Goal: Information Seeking & Learning: Learn about a topic

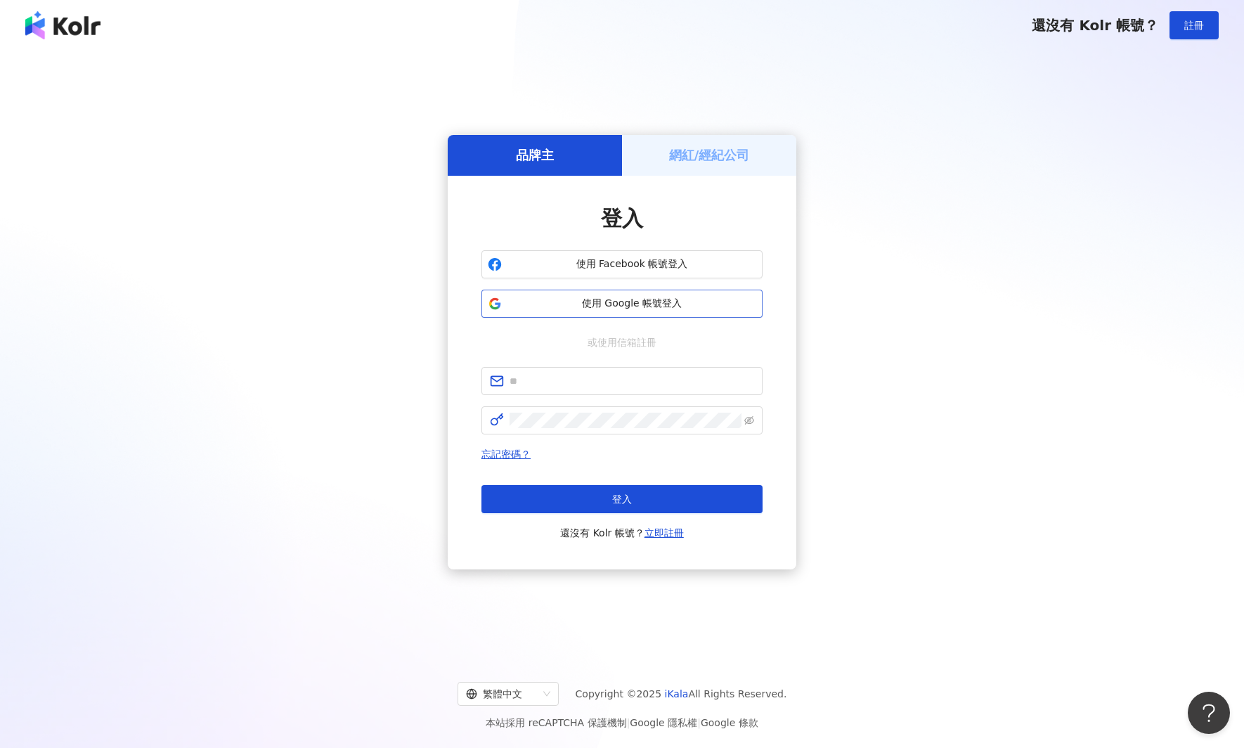
click at [642, 302] on span "使用 Google 帳號登入" at bounding box center [631, 304] width 249 height 14
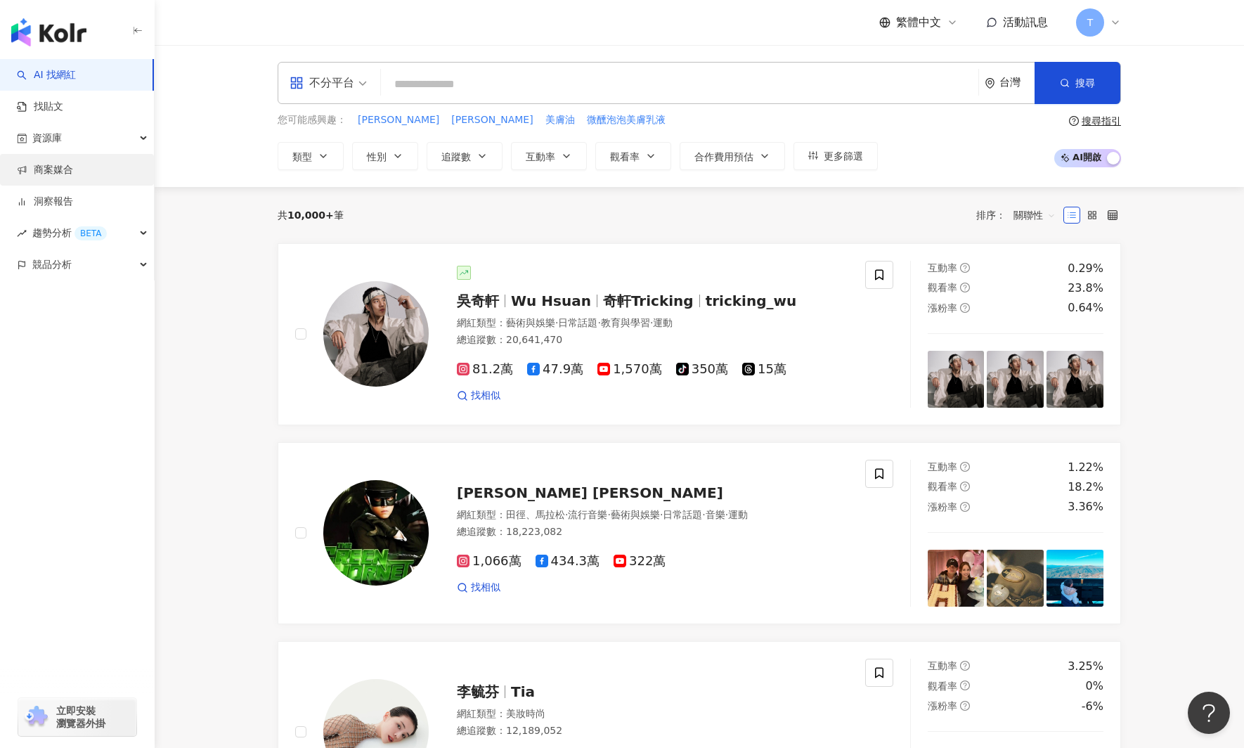
click at [53, 169] on link "商案媒合" at bounding box center [45, 170] width 56 height 14
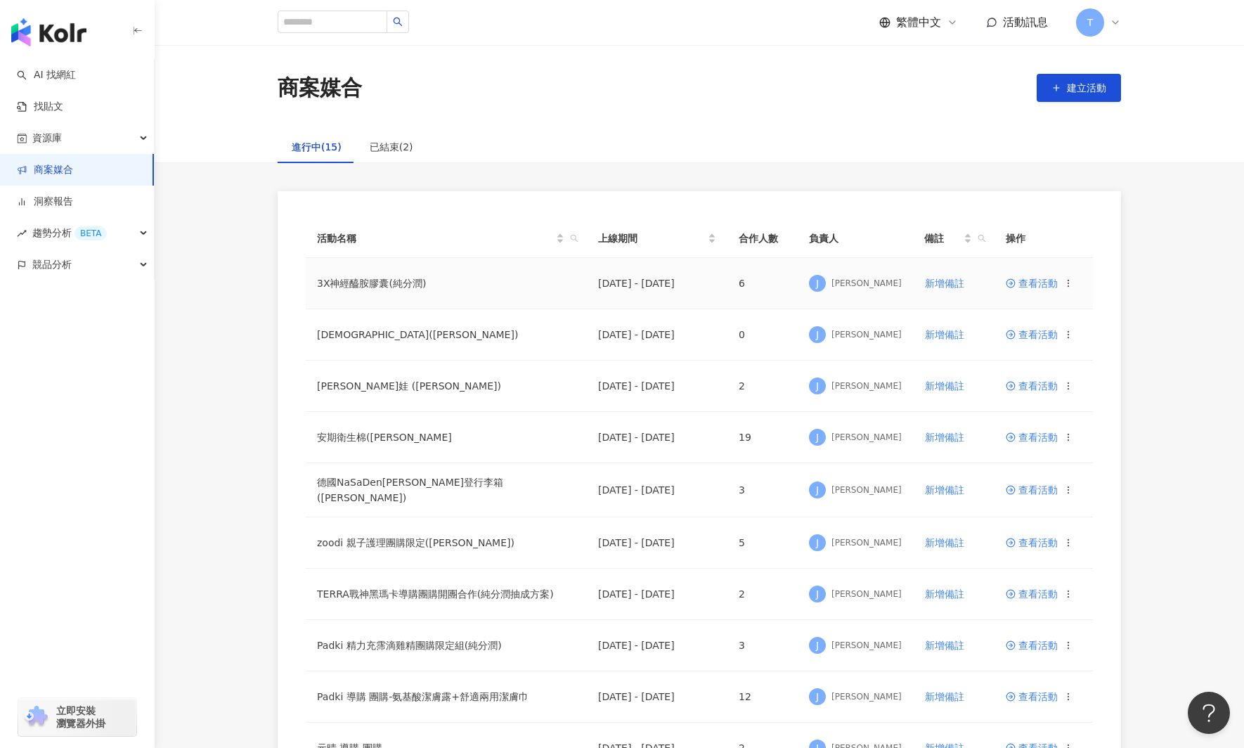
click at [1033, 287] on span "查看活動" at bounding box center [1032, 283] width 52 height 10
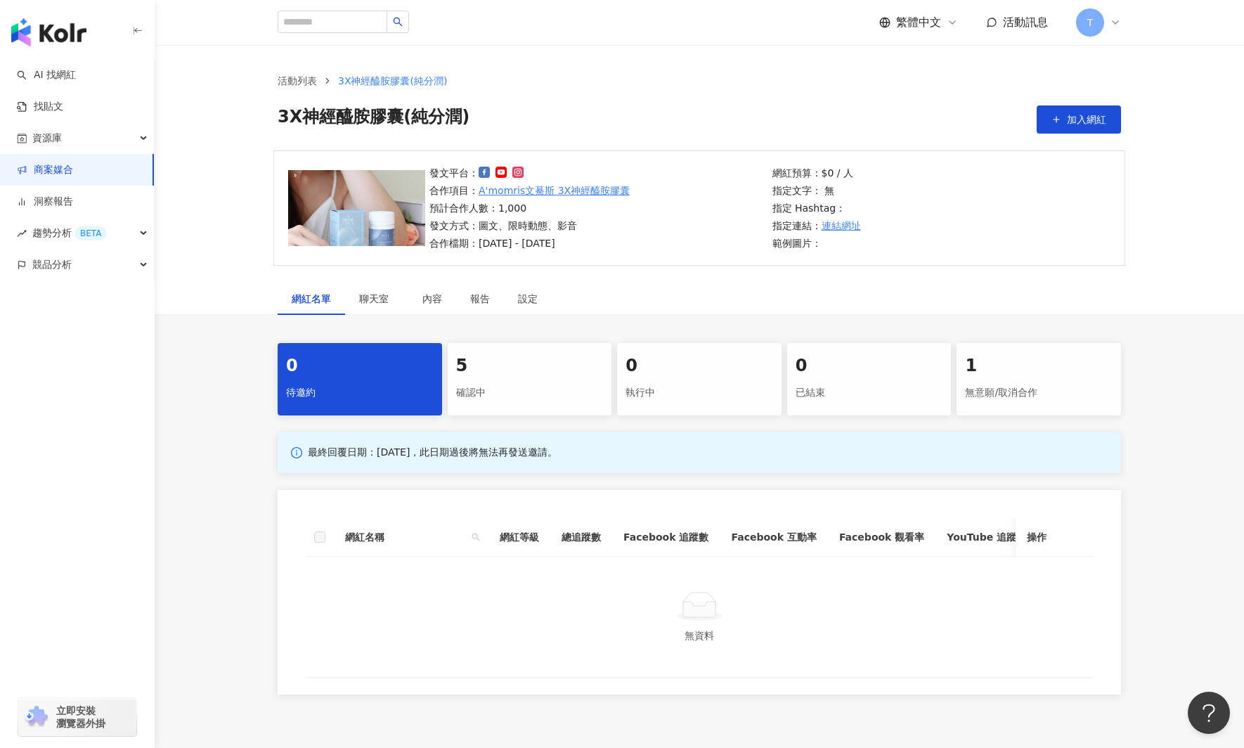
click at [479, 375] on div "5" at bounding box center [530, 366] width 148 height 24
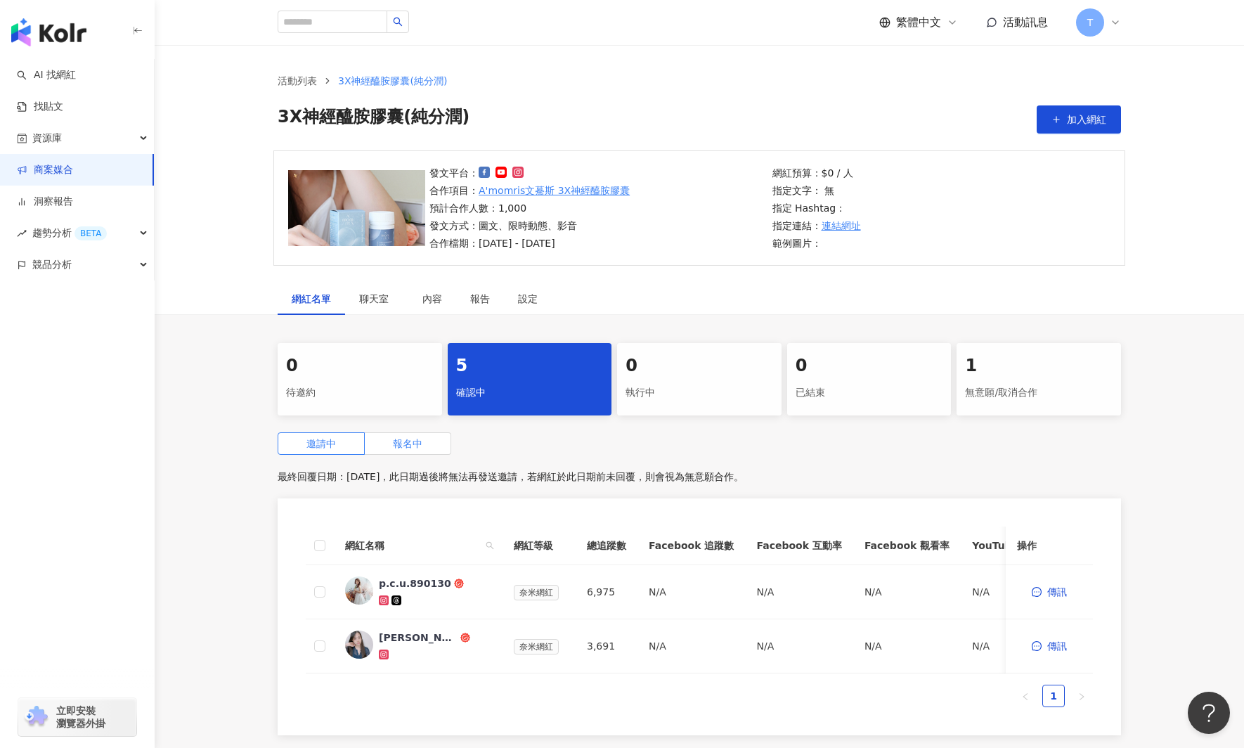
click at [406, 444] on span "報名中" at bounding box center [408, 443] width 30 height 11
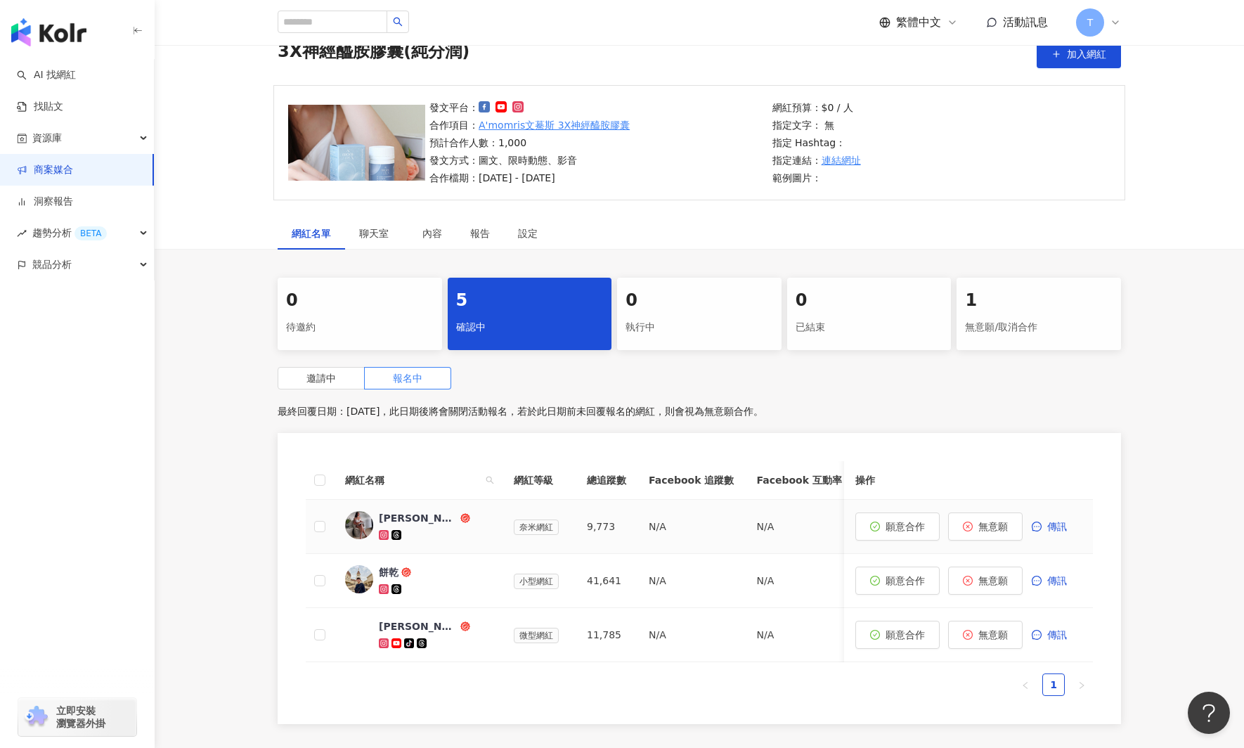
scroll to position [115, 0]
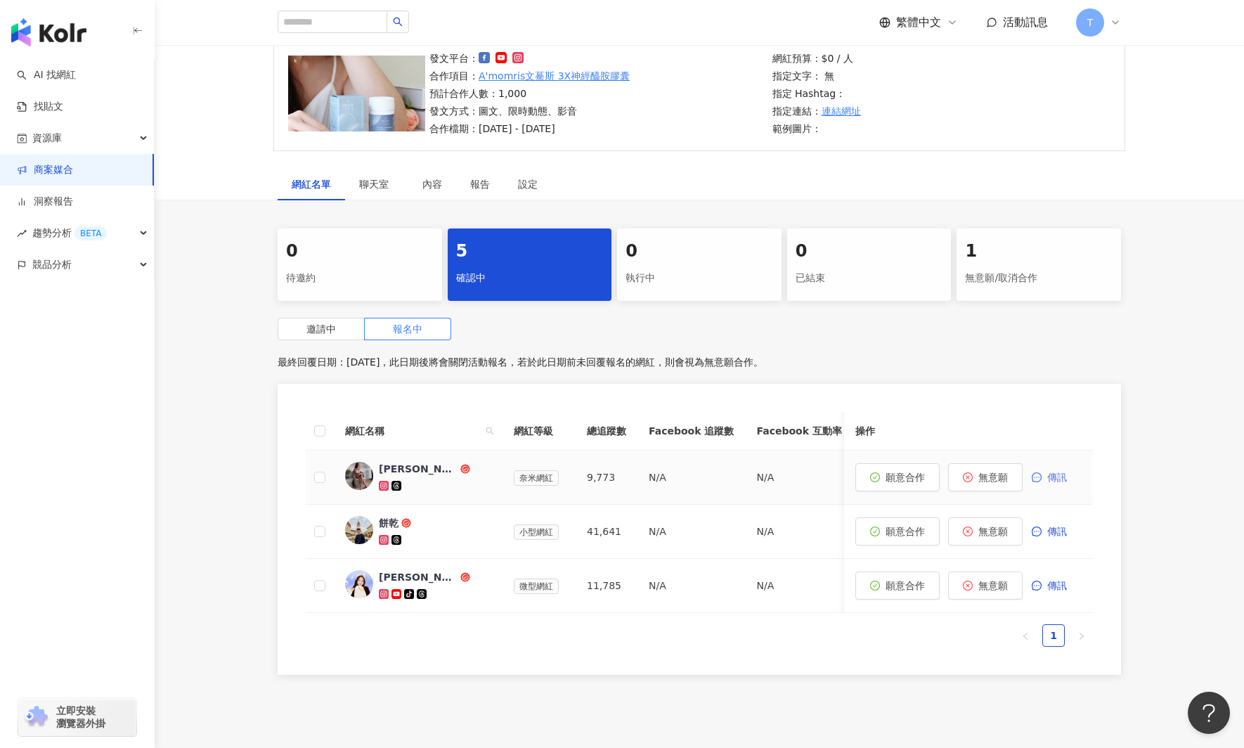
click at [1056, 482] on span "傳訊" at bounding box center [1057, 477] width 20 height 11
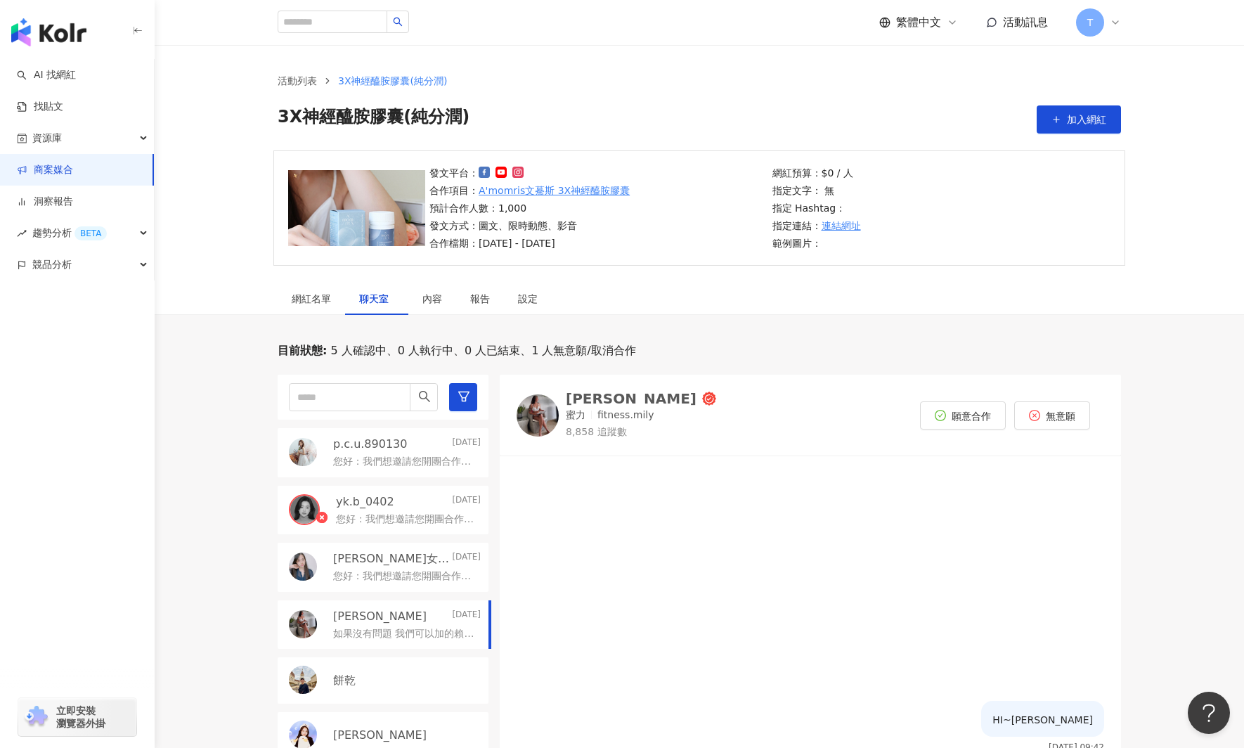
click at [67, 166] on link "商案媒合" at bounding box center [45, 170] width 56 height 14
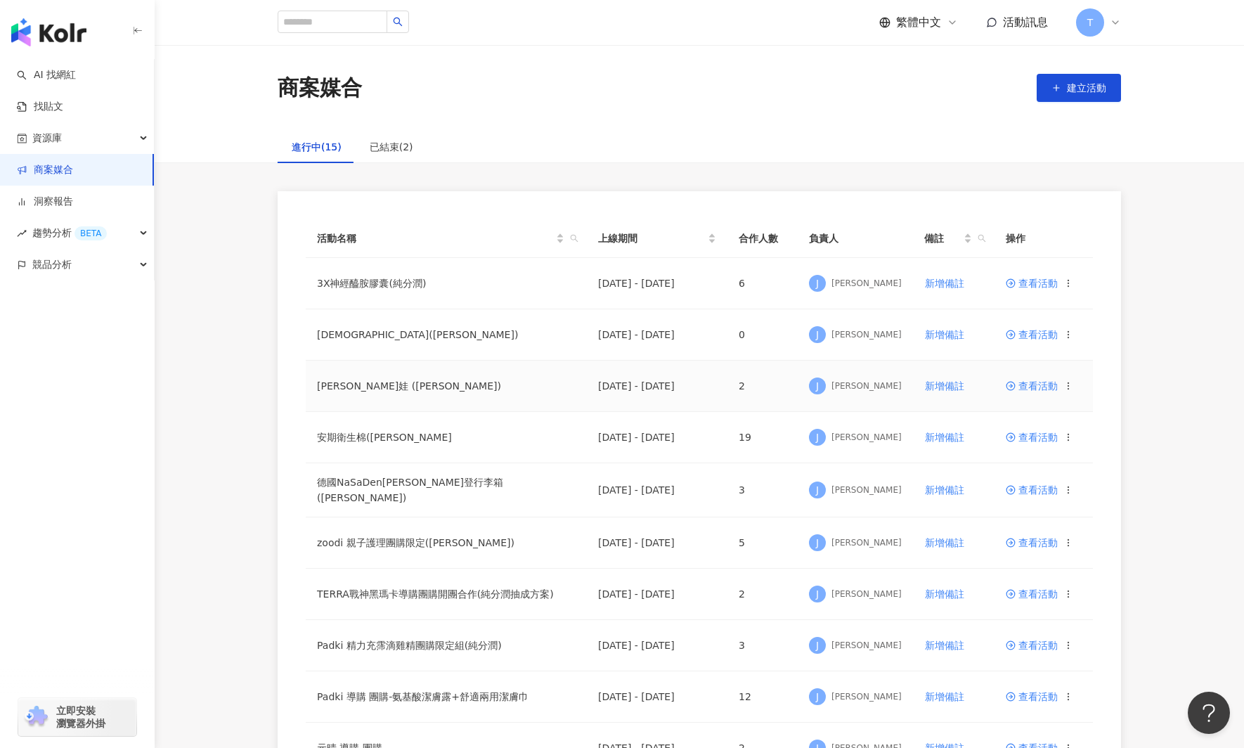
drag, startPoint x: 359, startPoint y: 383, endPoint x: 427, endPoint y: 393, distance: 68.9
click at [359, 383] on td "Diva迪娃 (純分潤)" at bounding box center [446, 386] width 281 height 51
click at [365, 391] on td "Diva迪娃 (純分潤)" at bounding box center [446, 386] width 281 height 51
click at [72, 80] on link "AI 找網紅" at bounding box center [46, 75] width 59 height 14
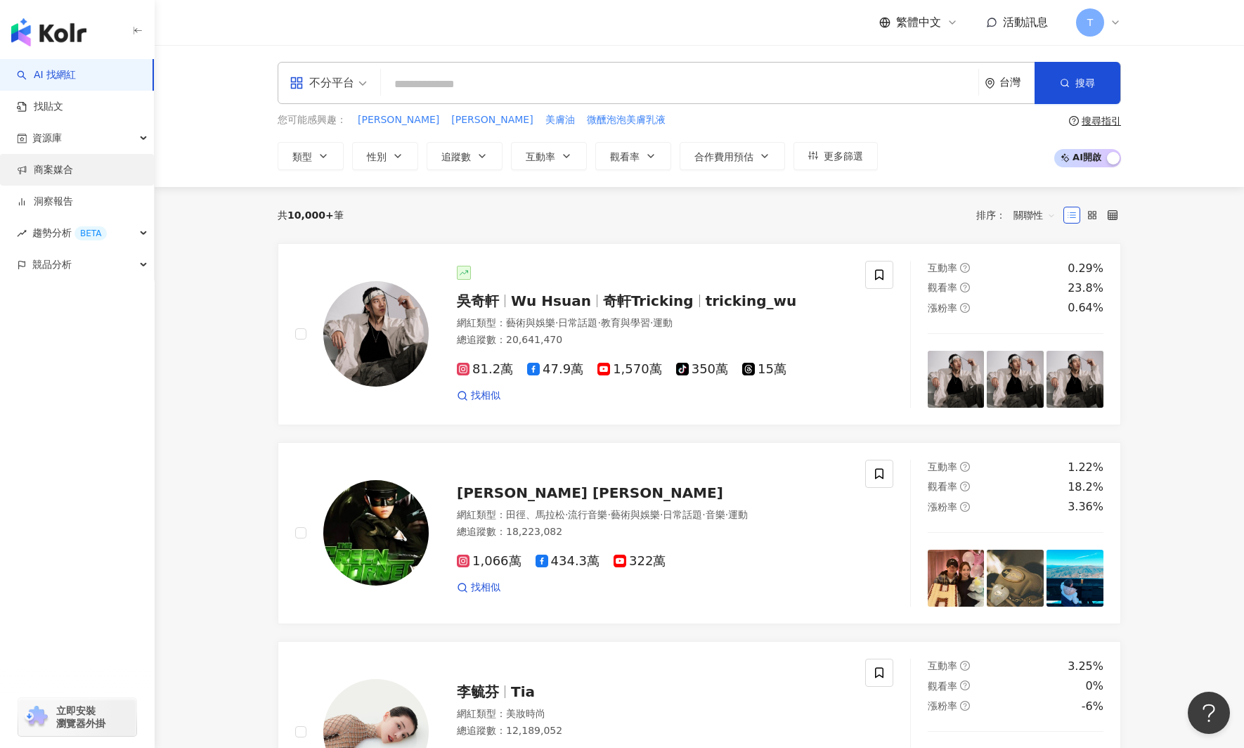
click at [52, 167] on link "商案媒合" at bounding box center [45, 170] width 56 height 14
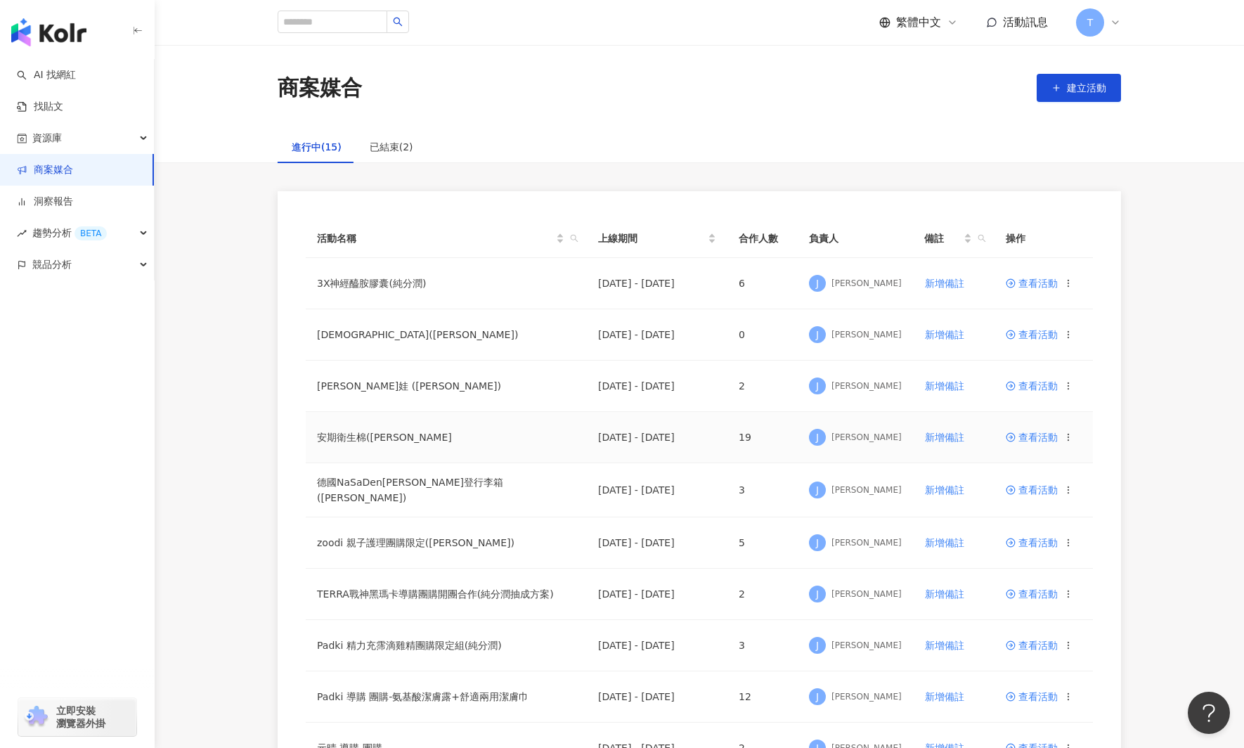
click at [1027, 437] on span "查看活動" at bounding box center [1032, 437] width 52 height 10
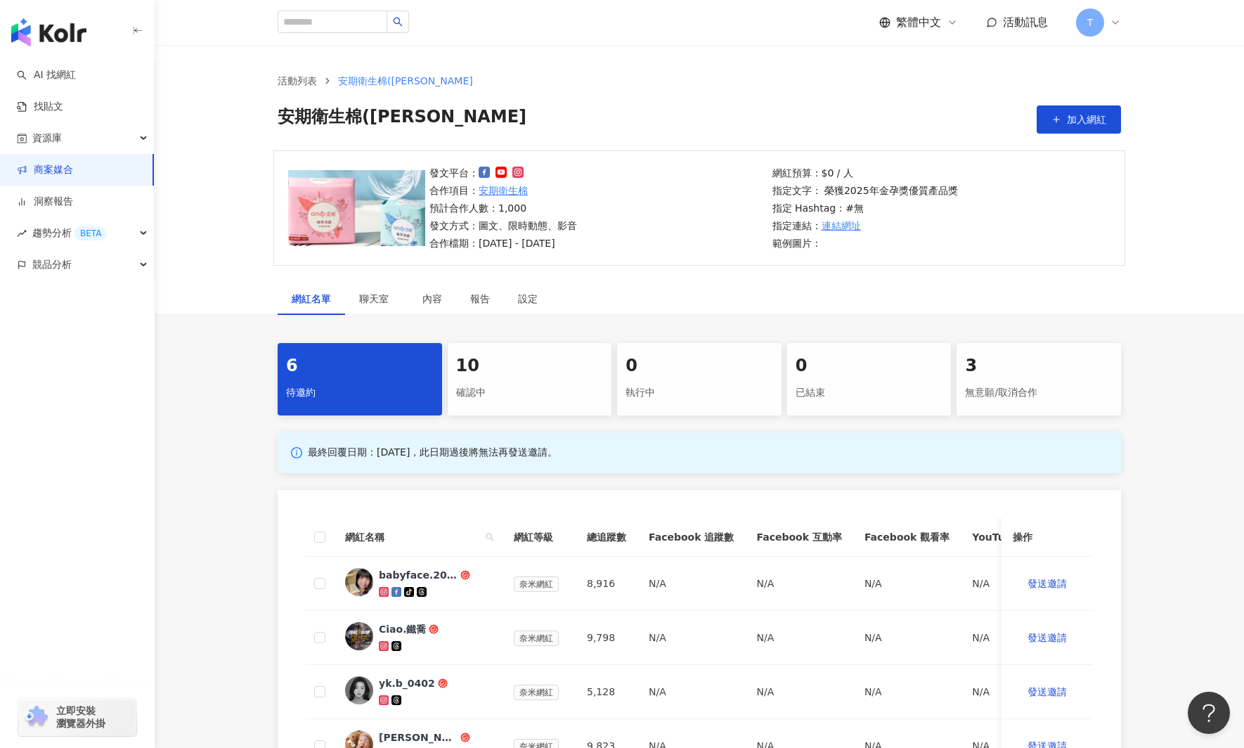
click at [516, 397] on div "確認中" at bounding box center [530, 393] width 148 height 24
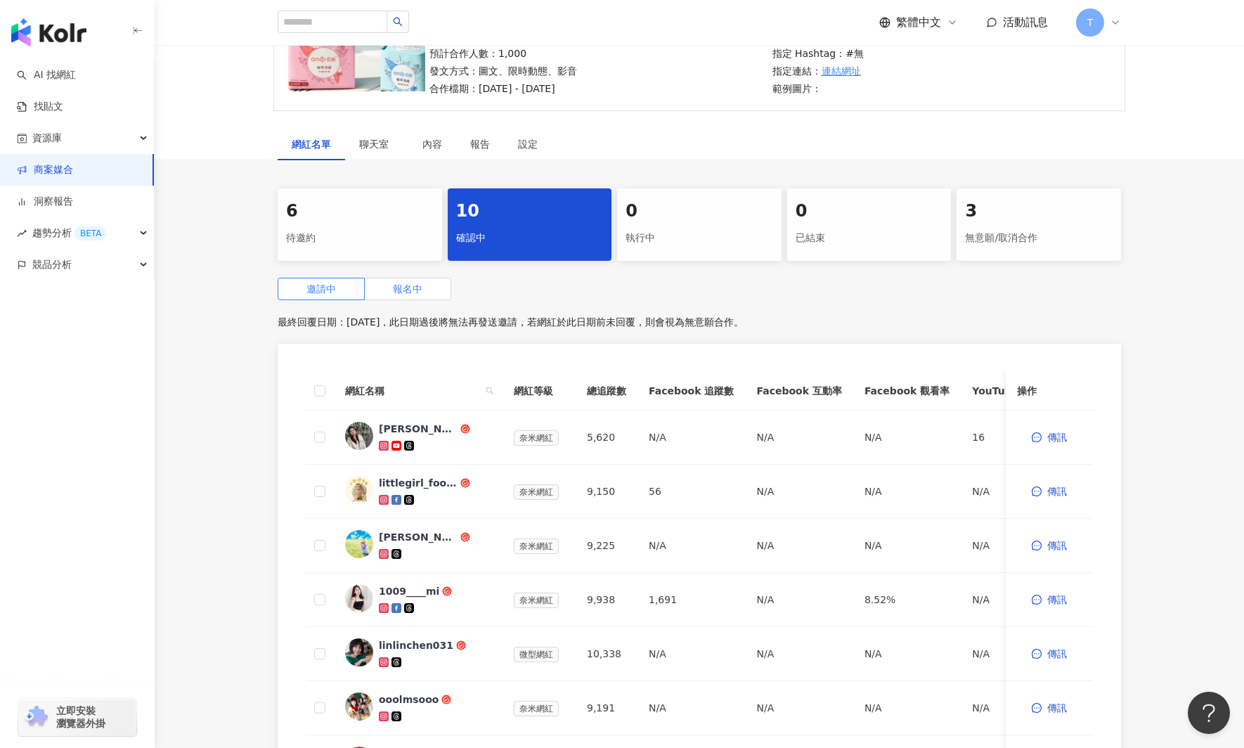
click at [415, 285] on span "報名中" at bounding box center [408, 288] width 30 height 11
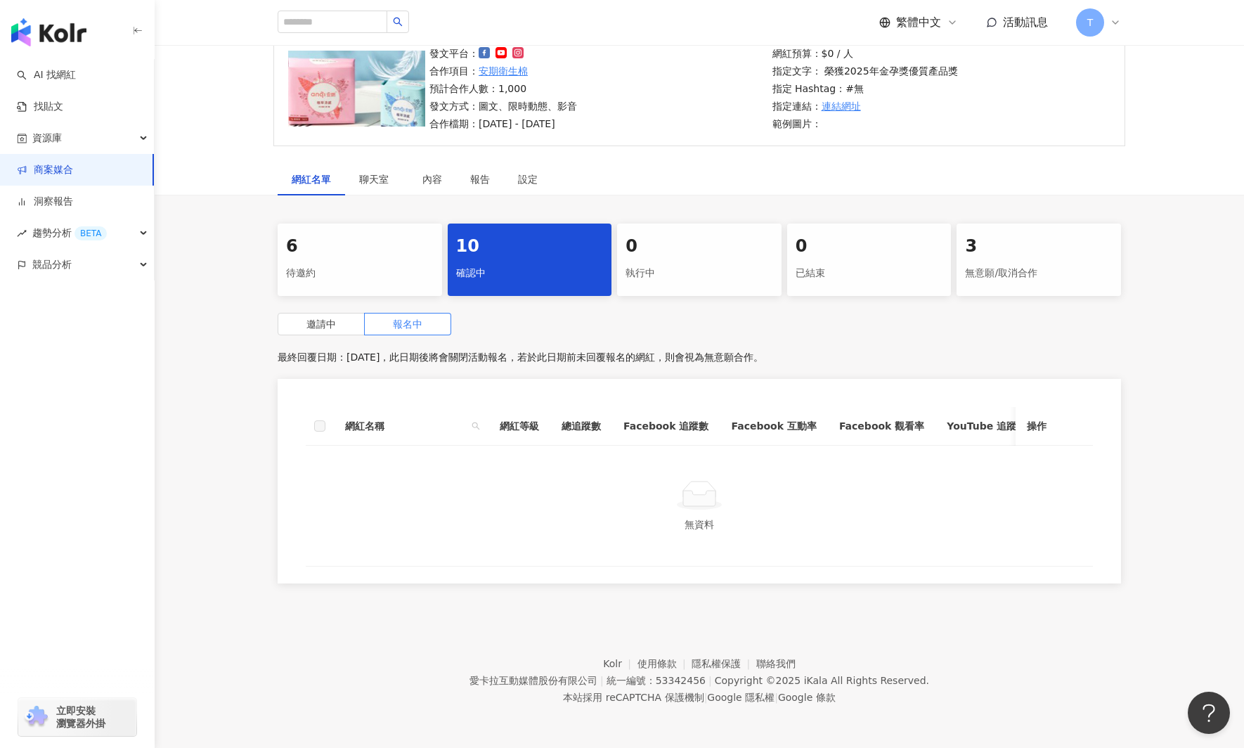
scroll to position [117, 0]
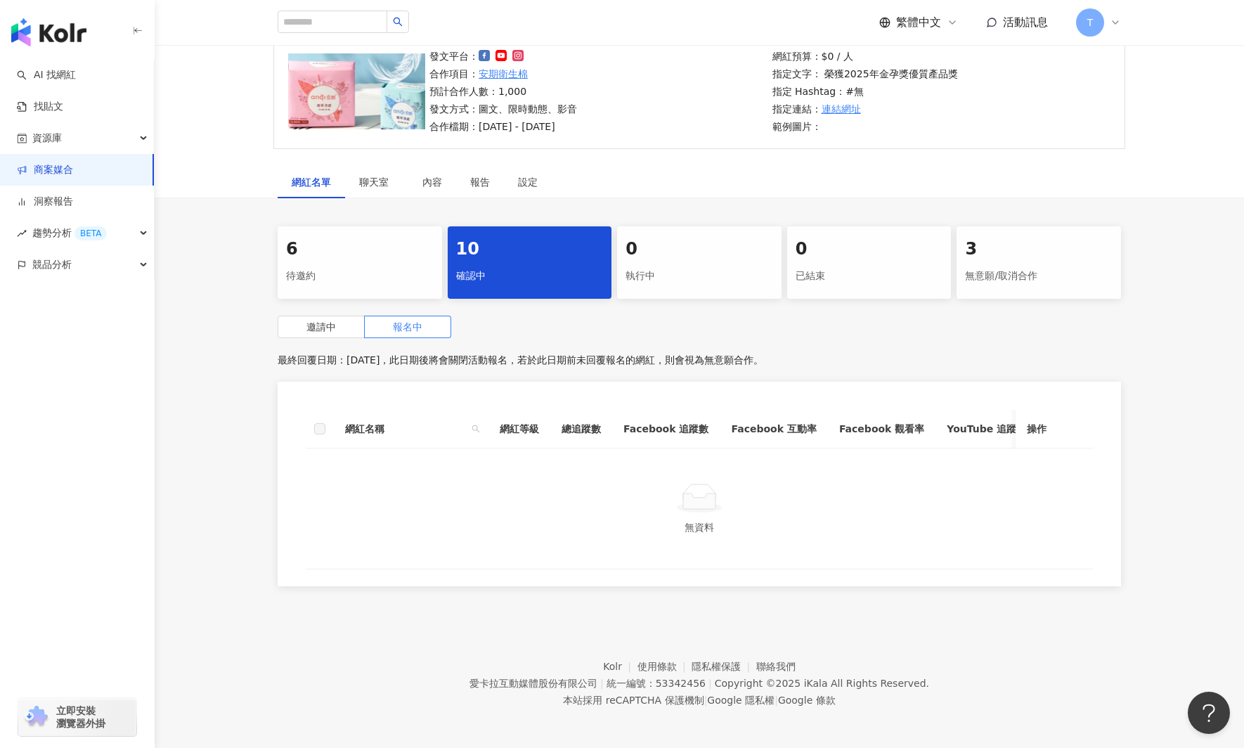
click at [318, 338] on div "邀請中 報名中 最終回覆日期：2025/9/30，此日期後將會關閉活動報名，若於此日期前未回覆報名的網紅，則會視為無意願合作。 網紅名稱 網紅等級 總追蹤數 …" at bounding box center [699, 455] width 843 height 279
click at [323, 325] on span "邀請中" at bounding box center [321, 326] width 30 height 11
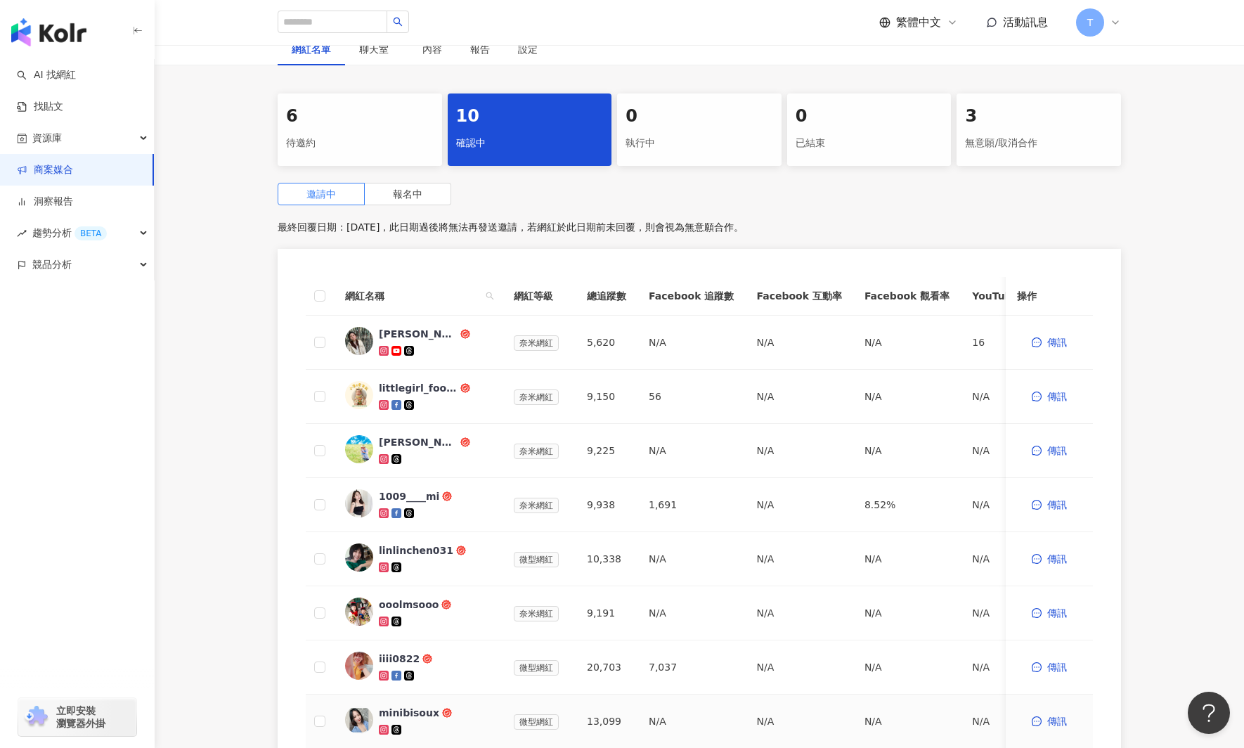
scroll to position [94, 0]
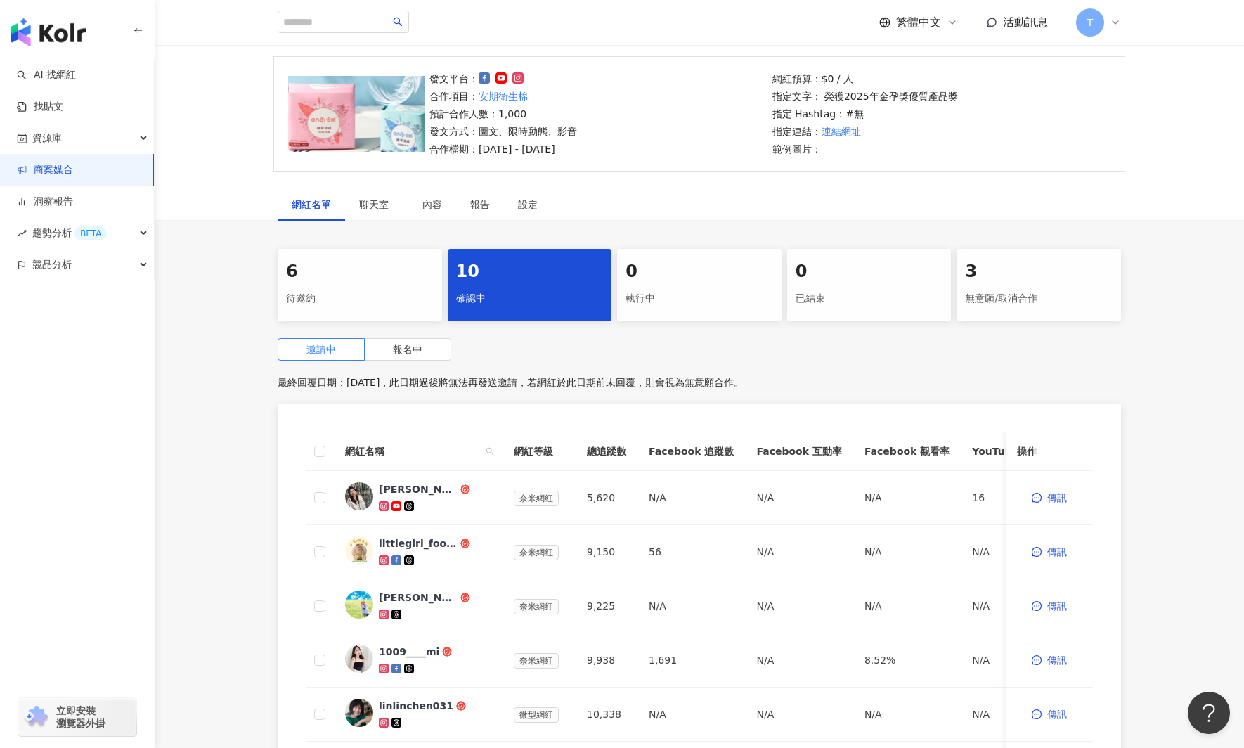
click at [313, 280] on div "6" at bounding box center [360, 272] width 148 height 24
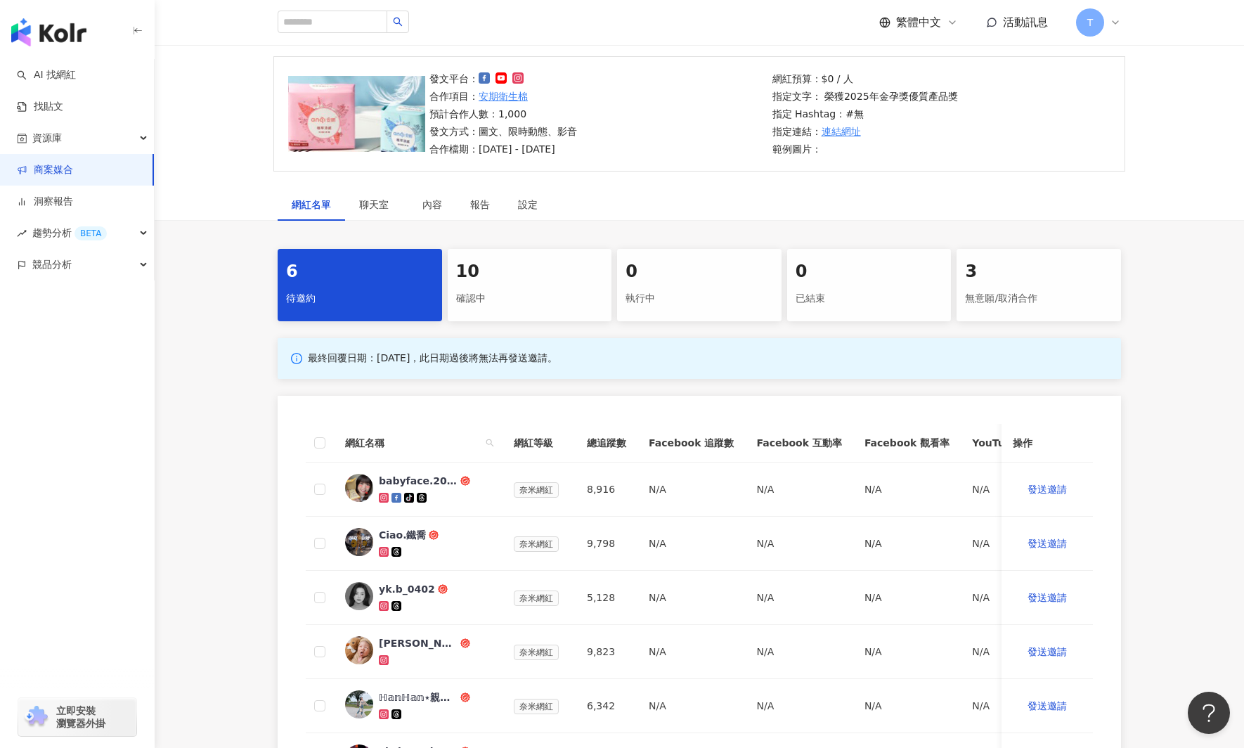
click at [317, 283] on div "6" at bounding box center [360, 272] width 148 height 24
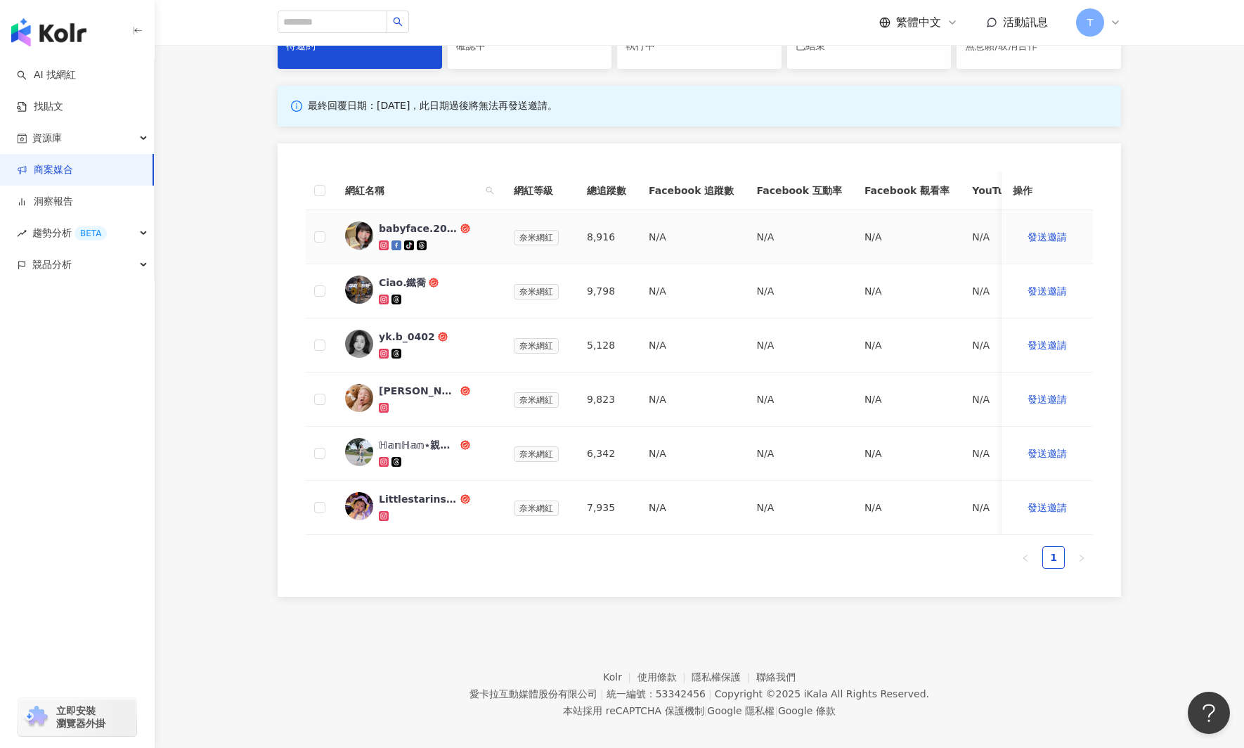
scroll to position [360, 0]
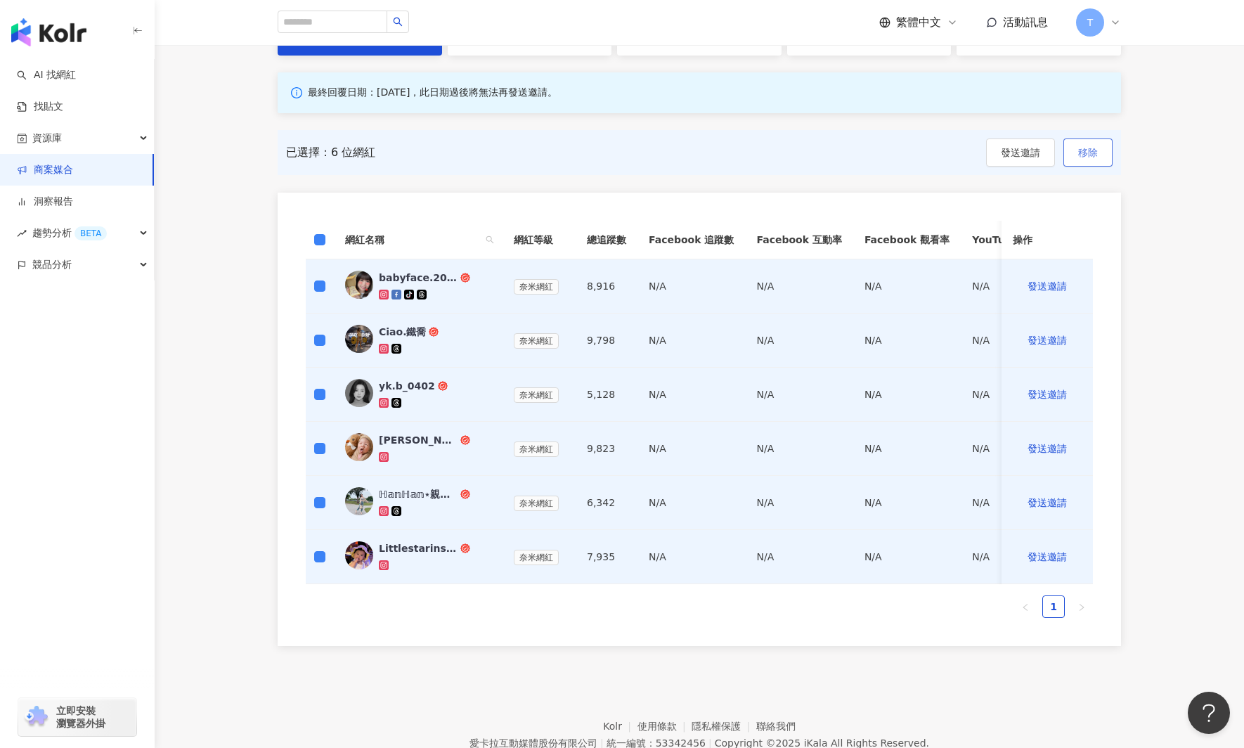
click at [1089, 154] on span "移除" at bounding box center [1088, 152] width 20 height 11
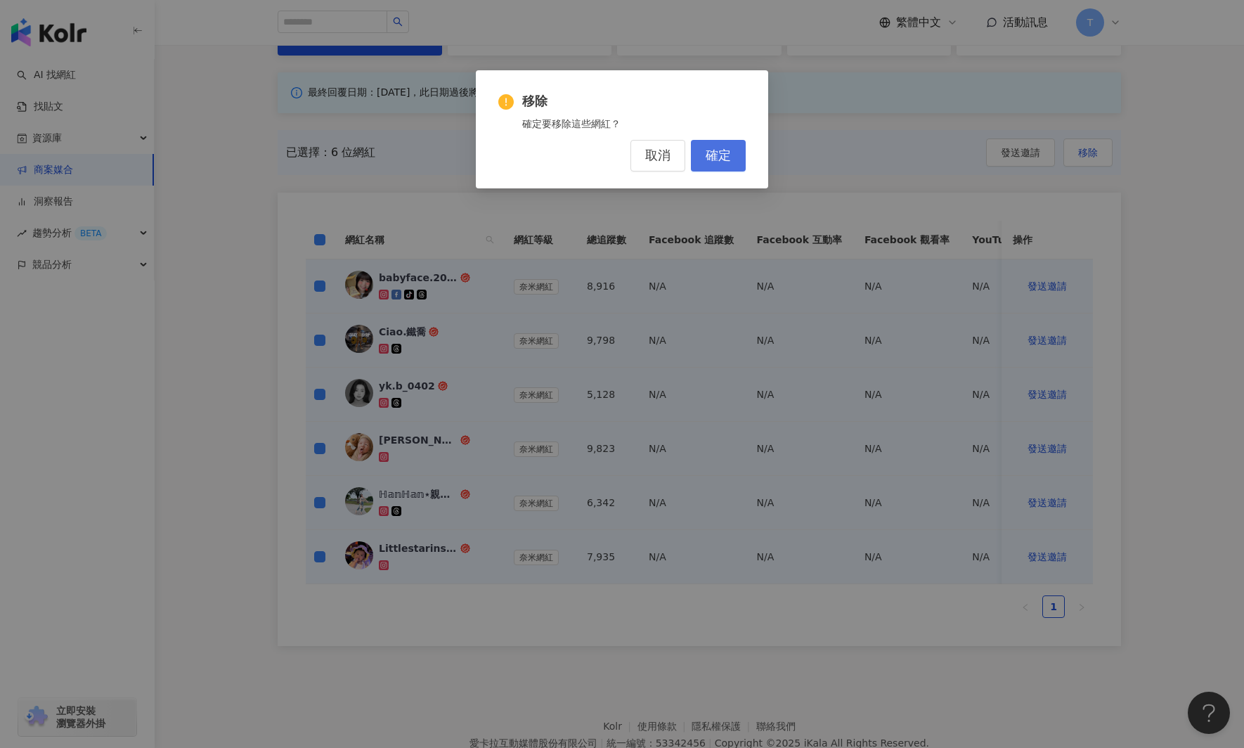
click at [718, 158] on span "確定" at bounding box center [718, 155] width 25 height 15
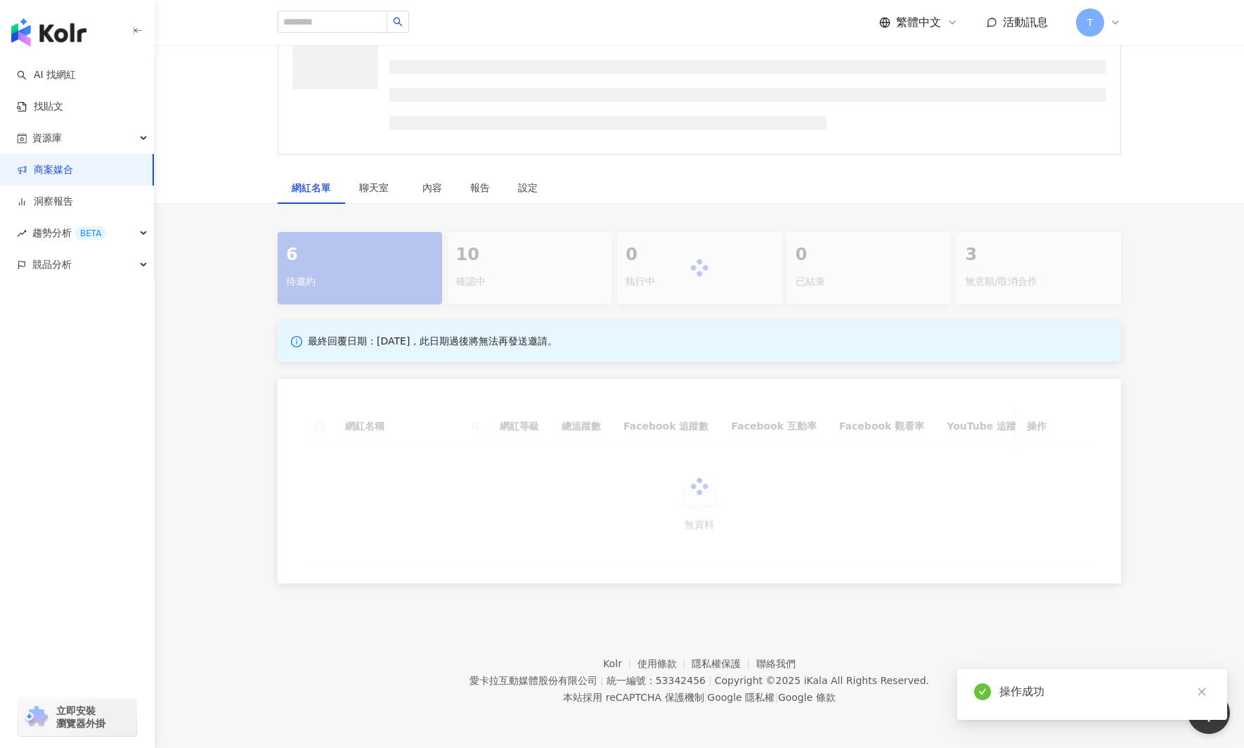
scroll to position [111, 0]
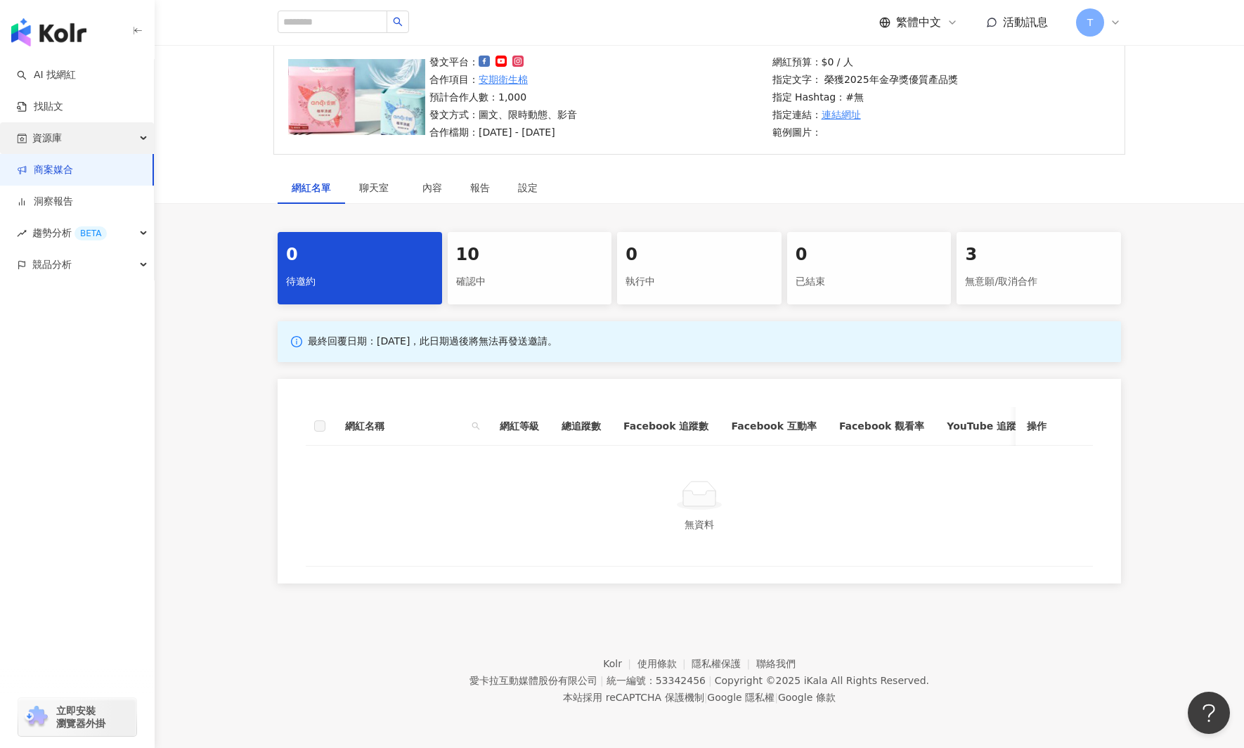
click at [66, 142] on div "資源庫" at bounding box center [77, 138] width 154 height 32
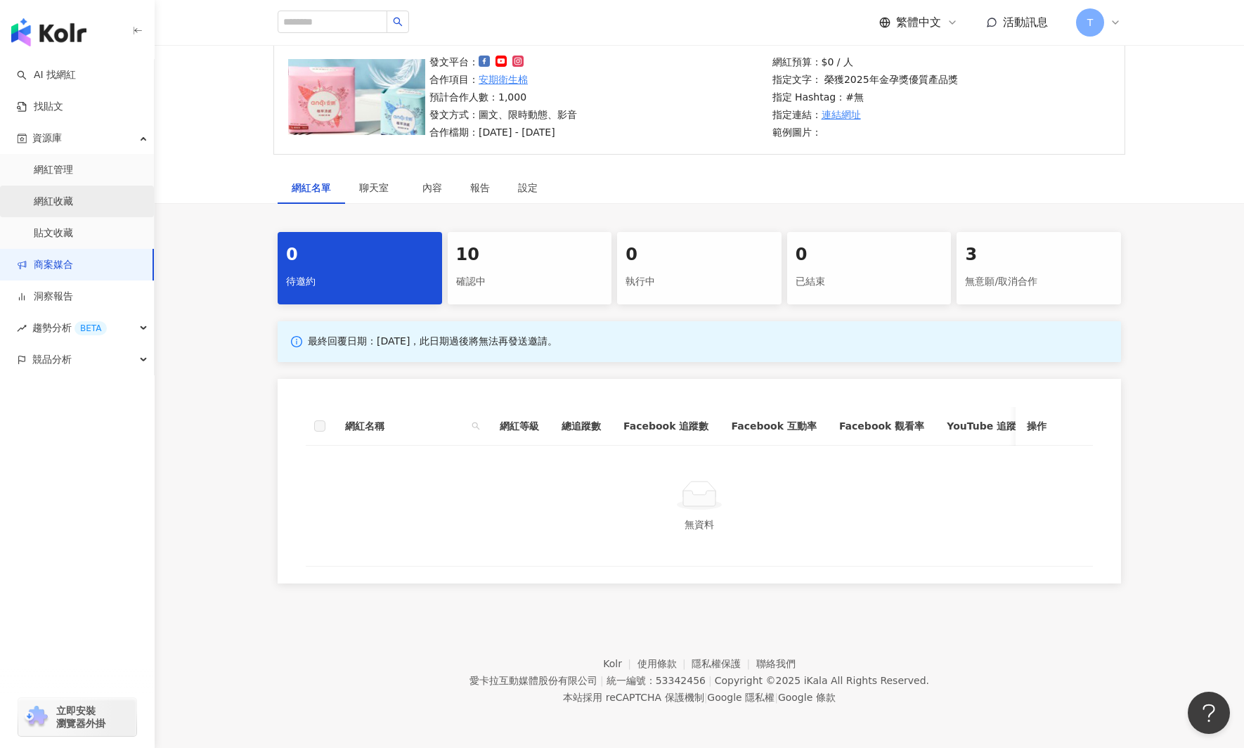
click at [72, 205] on link "網紅收藏" at bounding box center [53, 202] width 39 height 14
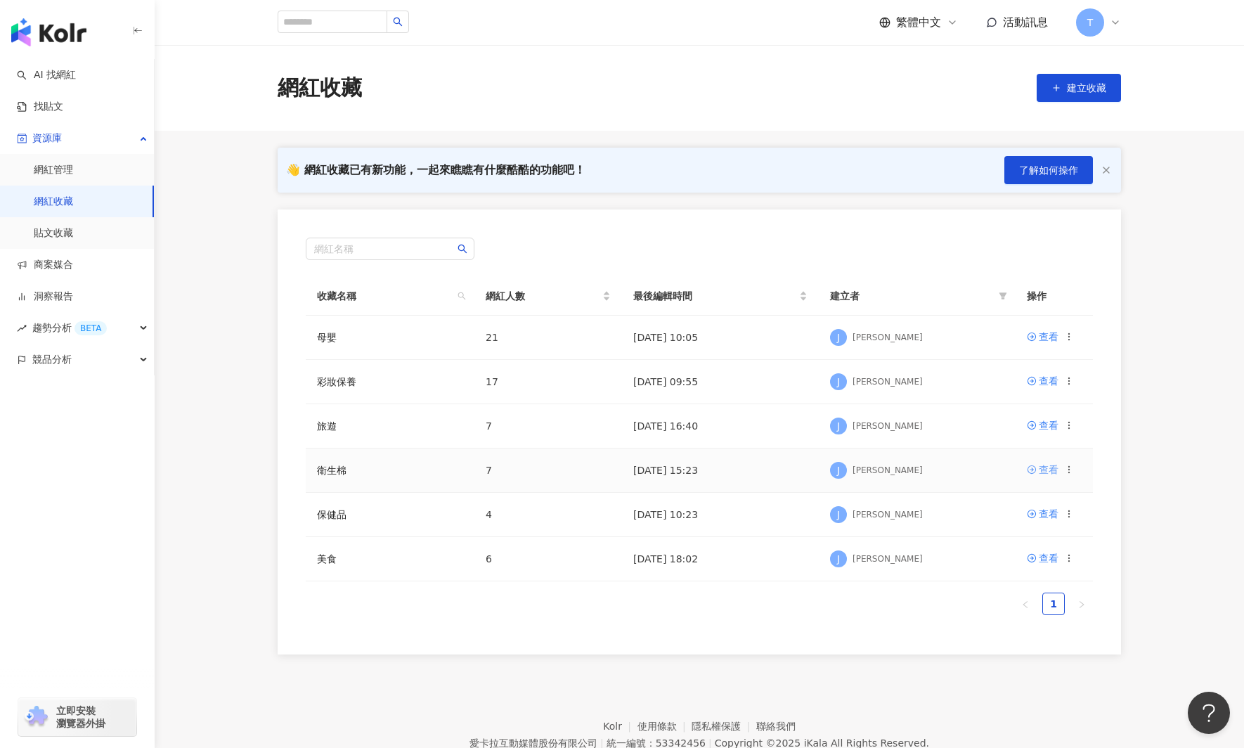
click at [1052, 472] on div "查看" at bounding box center [1049, 469] width 20 height 15
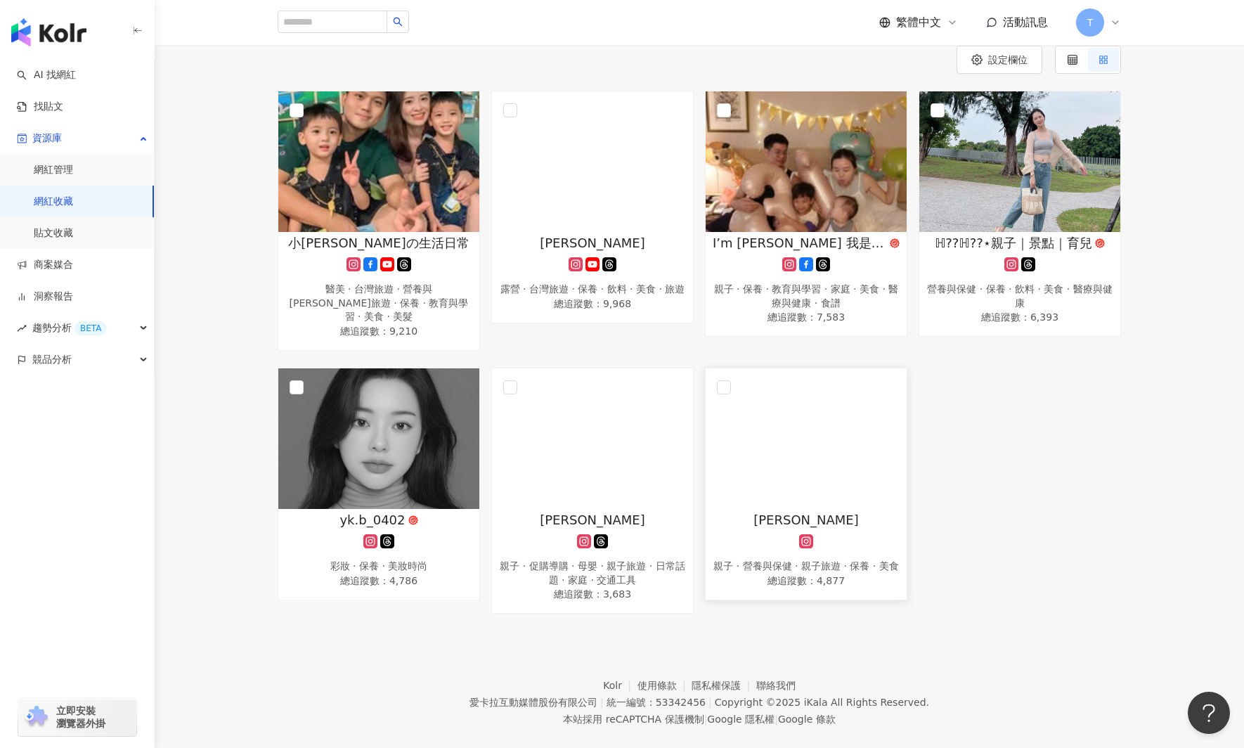
scroll to position [151, 0]
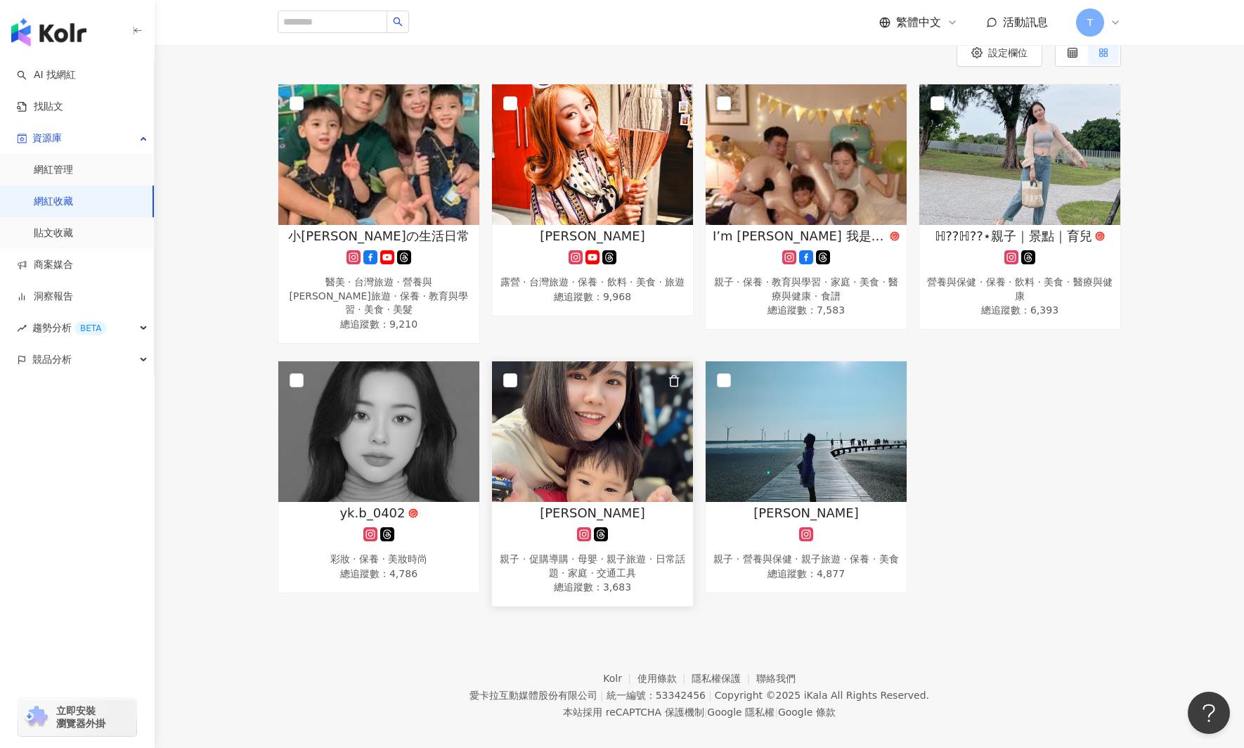
click at [567, 421] on img at bounding box center [592, 431] width 201 height 141
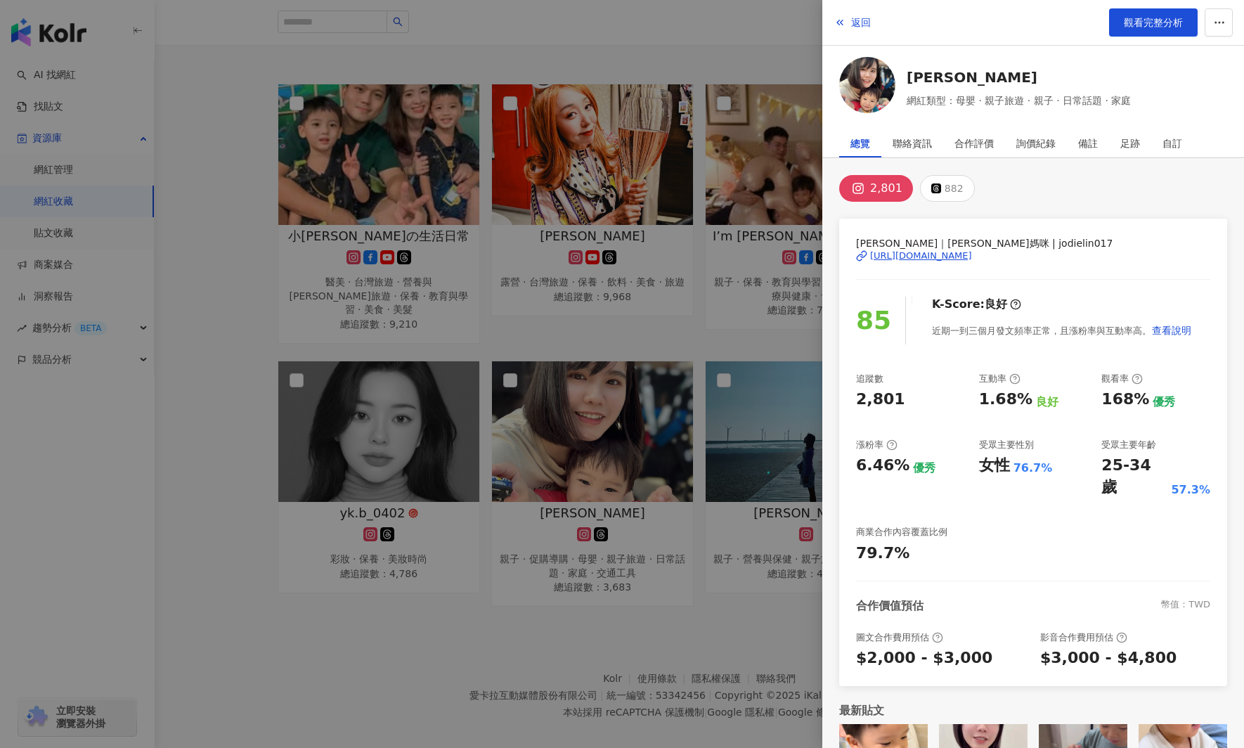
scroll to position [60, 0]
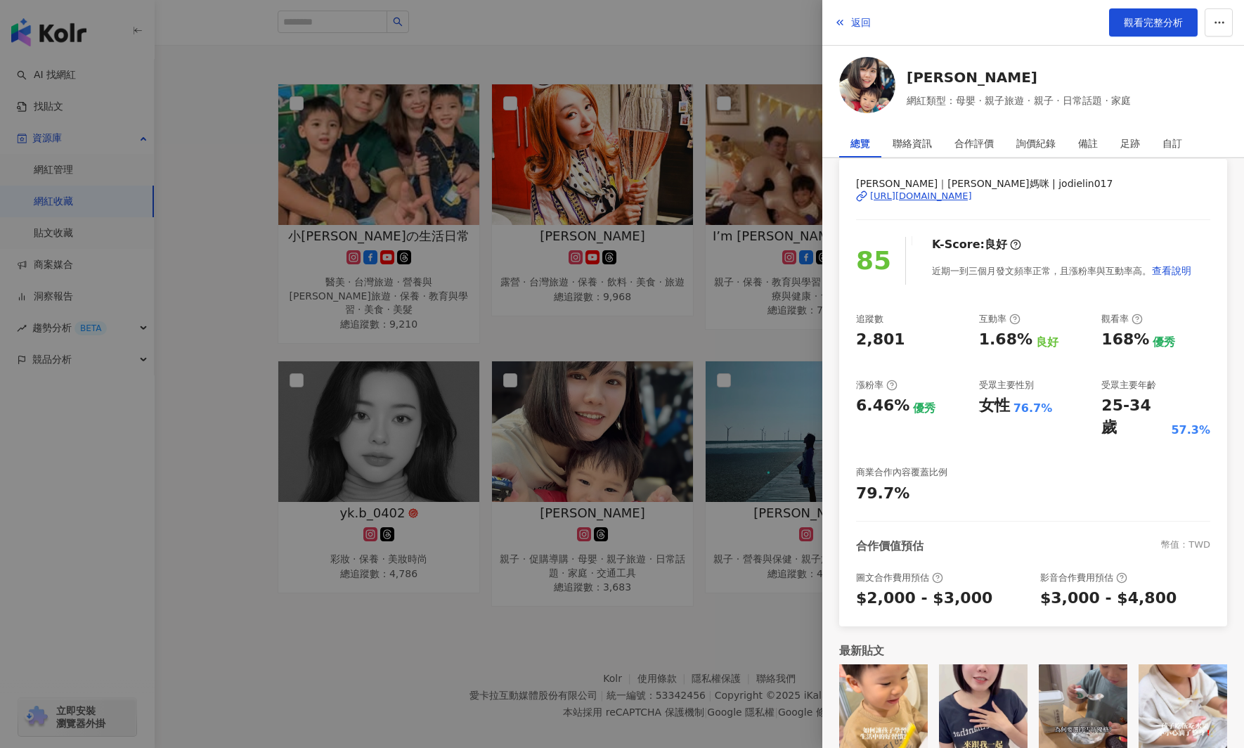
click at [967, 192] on div "https://www.instagram.com/jodielin017/" at bounding box center [921, 196] width 102 height 13
click at [844, 22] on icon "button" at bounding box center [839, 22] width 11 height 11
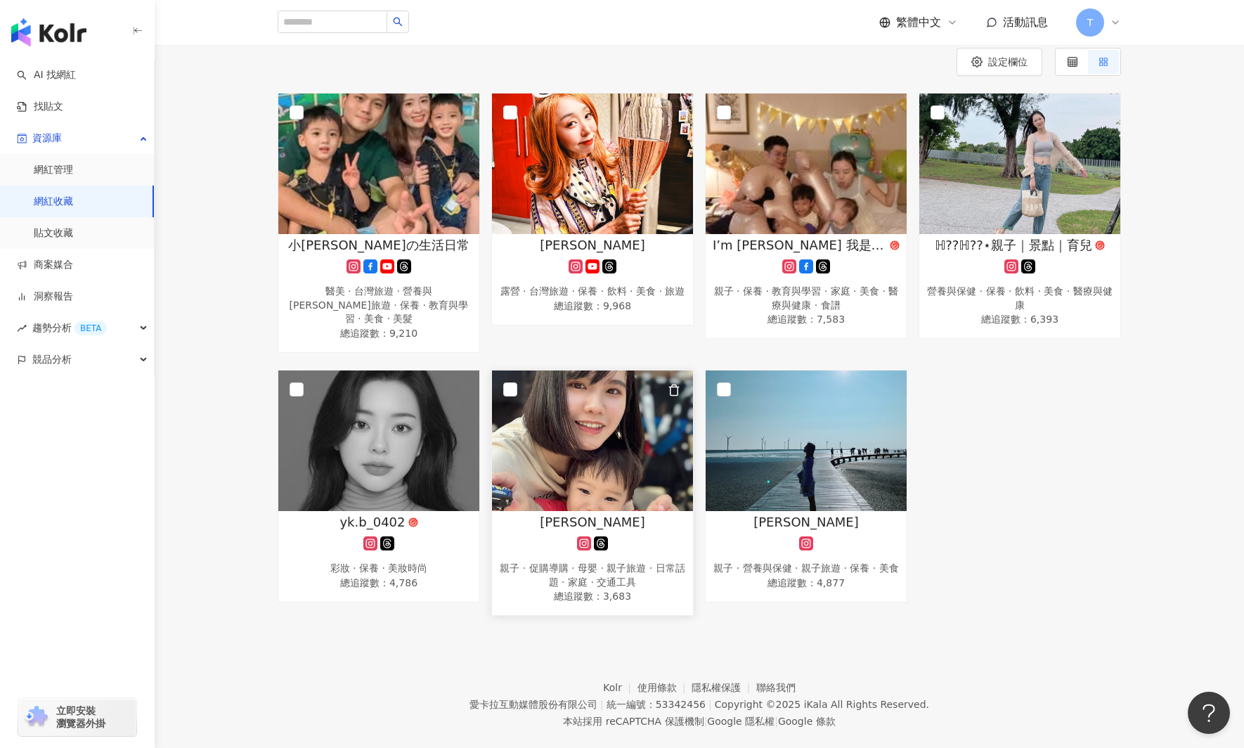
scroll to position [143, 0]
click at [623, 160] on img at bounding box center [592, 163] width 201 height 141
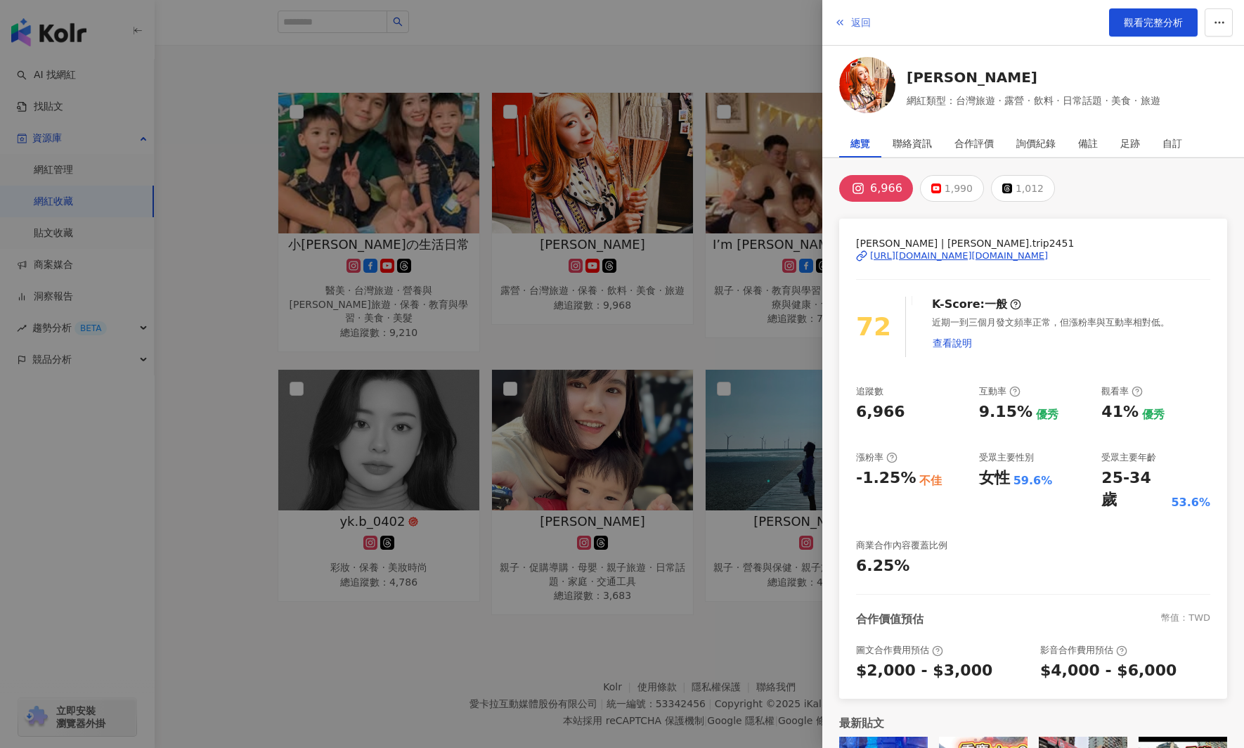
click at [849, 27] on button "返回" at bounding box center [853, 22] width 38 height 28
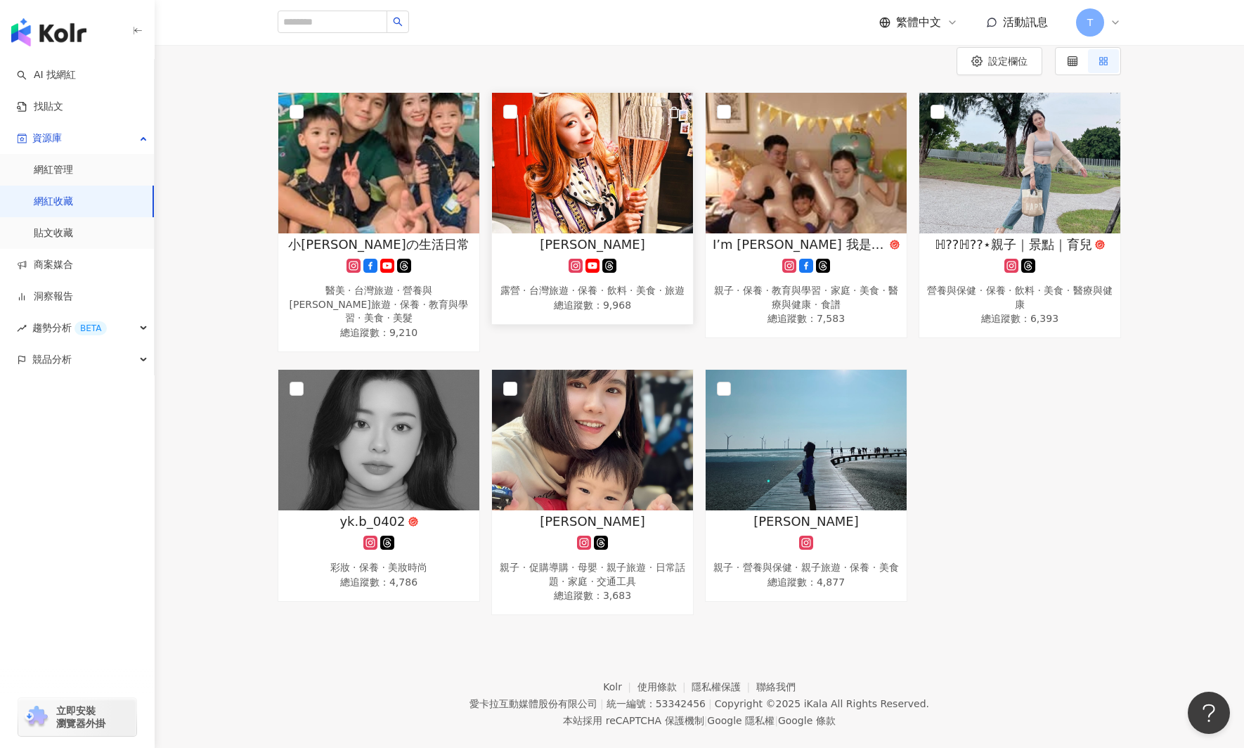
click at [529, 111] on img at bounding box center [592, 163] width 201 height 141
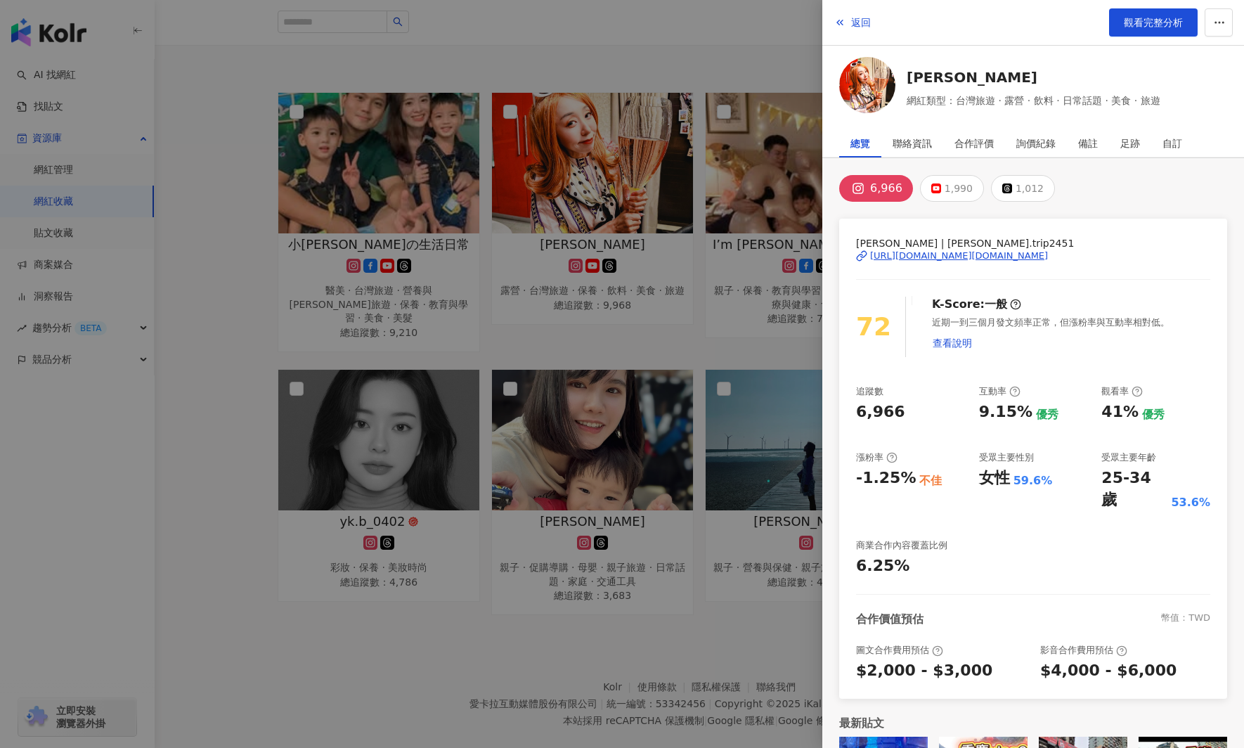
click at [595, 75] on div at bounding box center [622, 374] width 1244 height 748
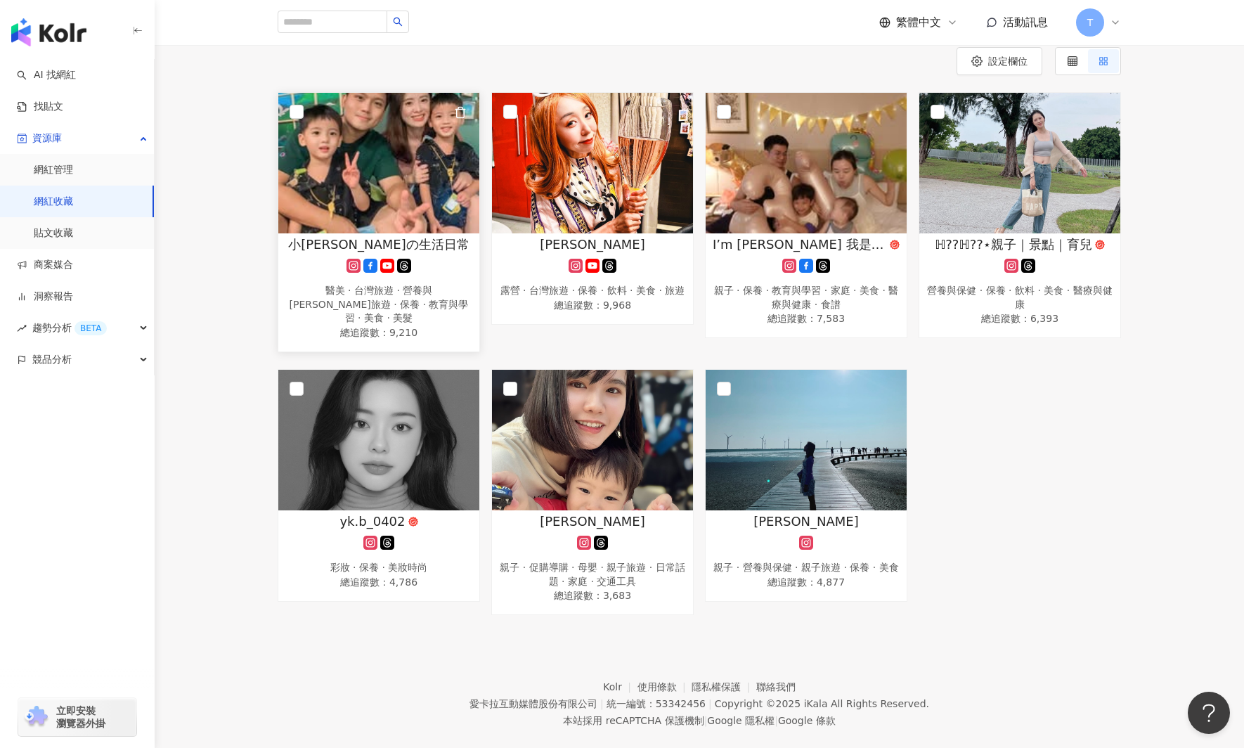
click at [380, 136] on img at bounding box center [378, 163] width 201 height 141
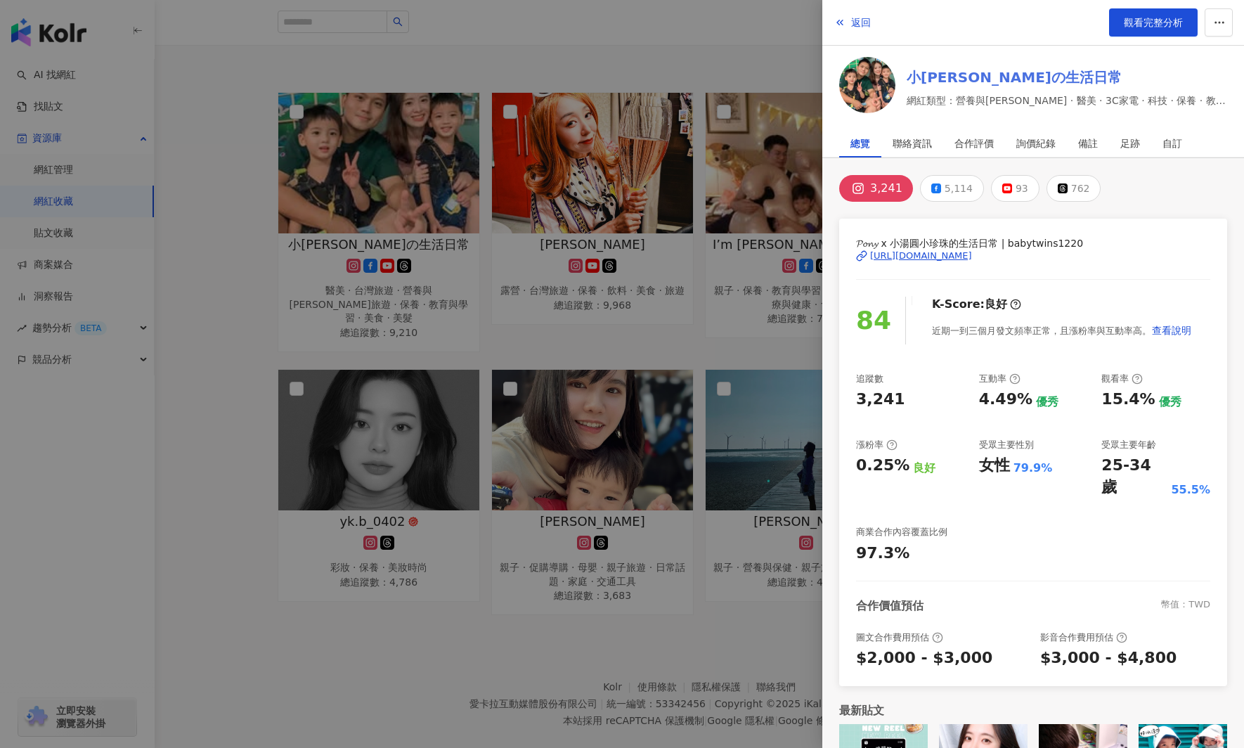
click at [969, 72] on link "小湯圓小珍珠の生活日常" at bounding box center [1067, 77] width 320 height 20
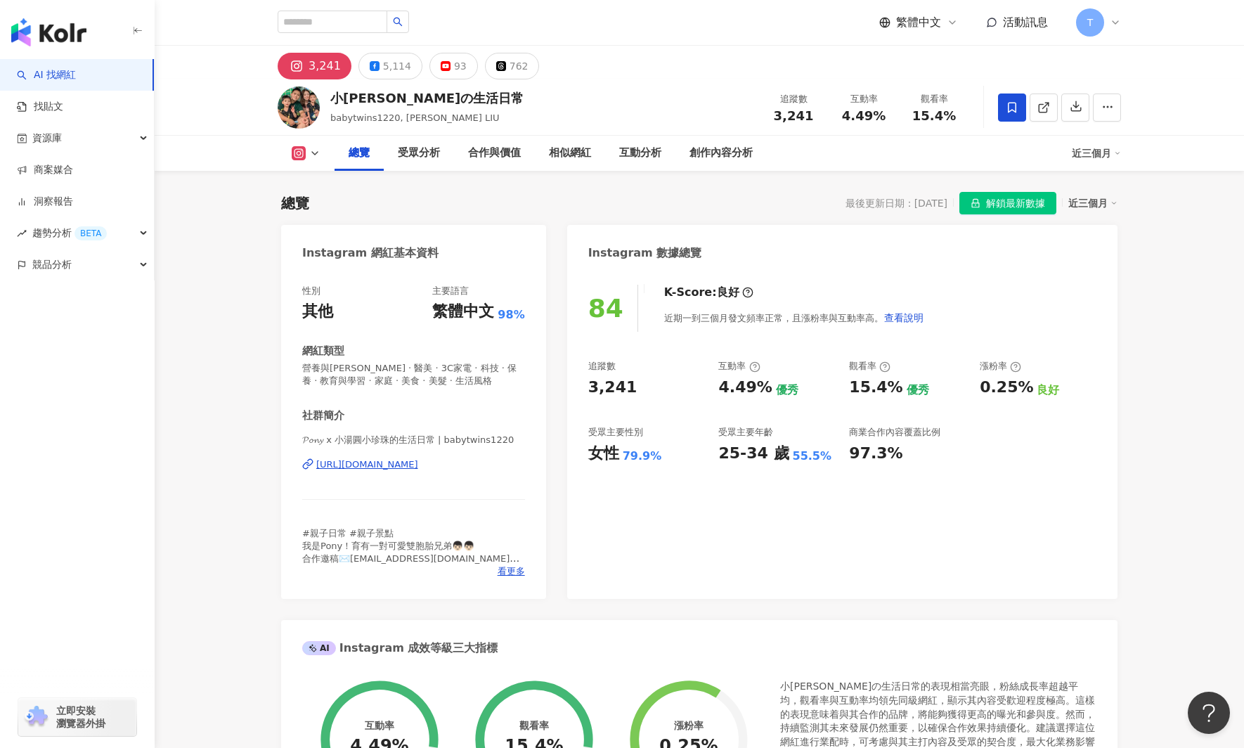
click at [418, 462] on div "[URL][DOMAIN_NAME]" at bounding box center [367, 464] width 102 height 13
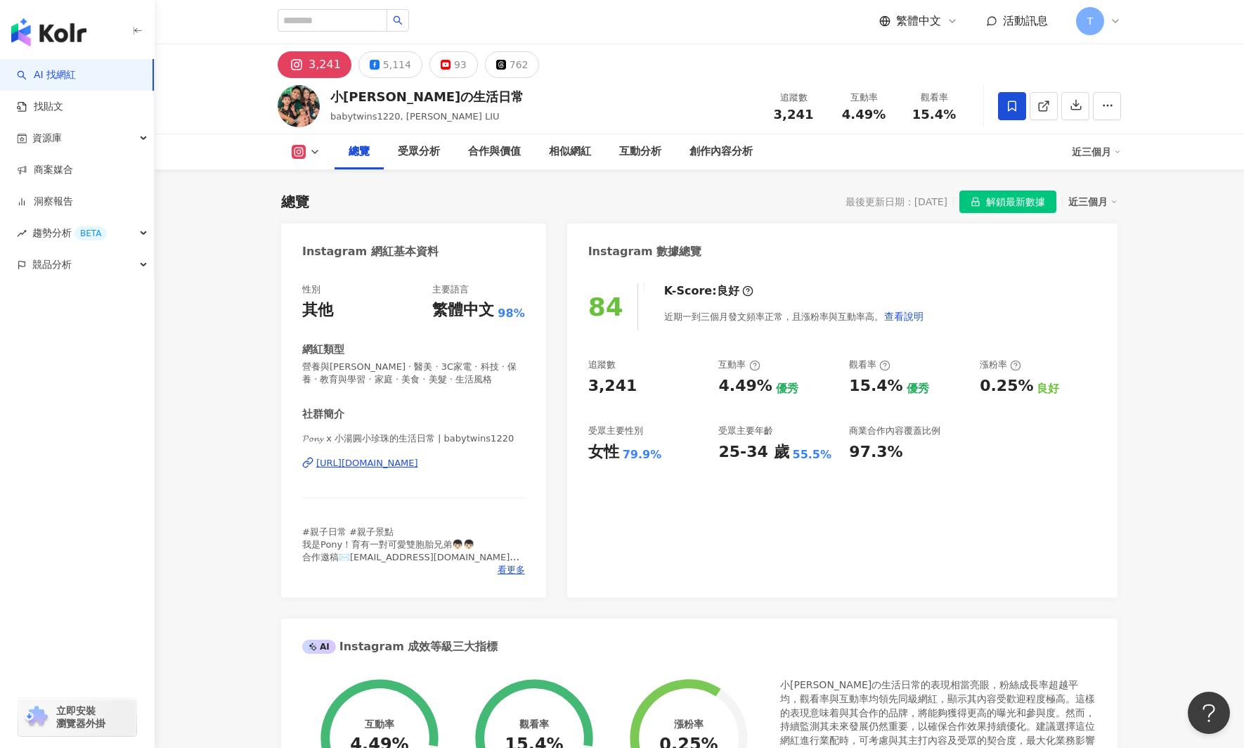
click at [76, 79] on link "AI 找網紅" at bounding box center [46, 75] width 59 height 14
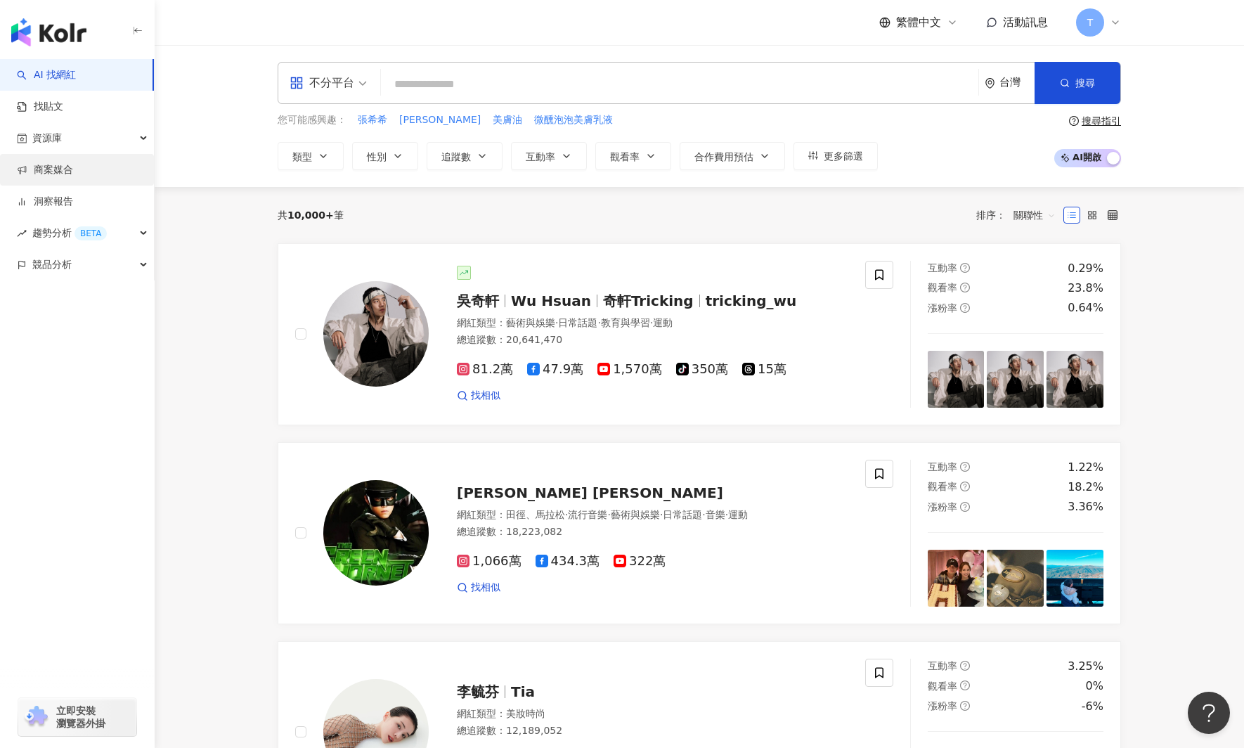
click at [67, 171] on link "商案媒合" at bounding box center [45, 170] width 56 height 14
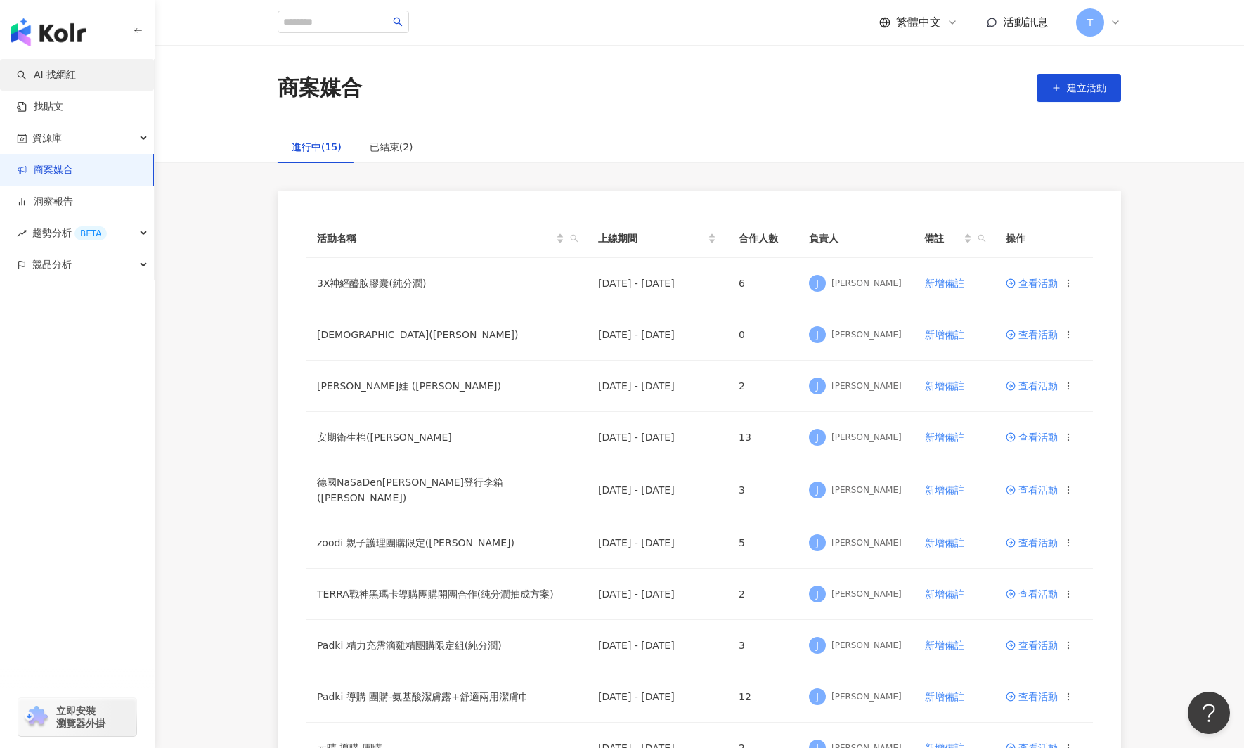
click at [76, 74] on link "AI 找網紅" at bounding box center [46, 75] width 59 height 14
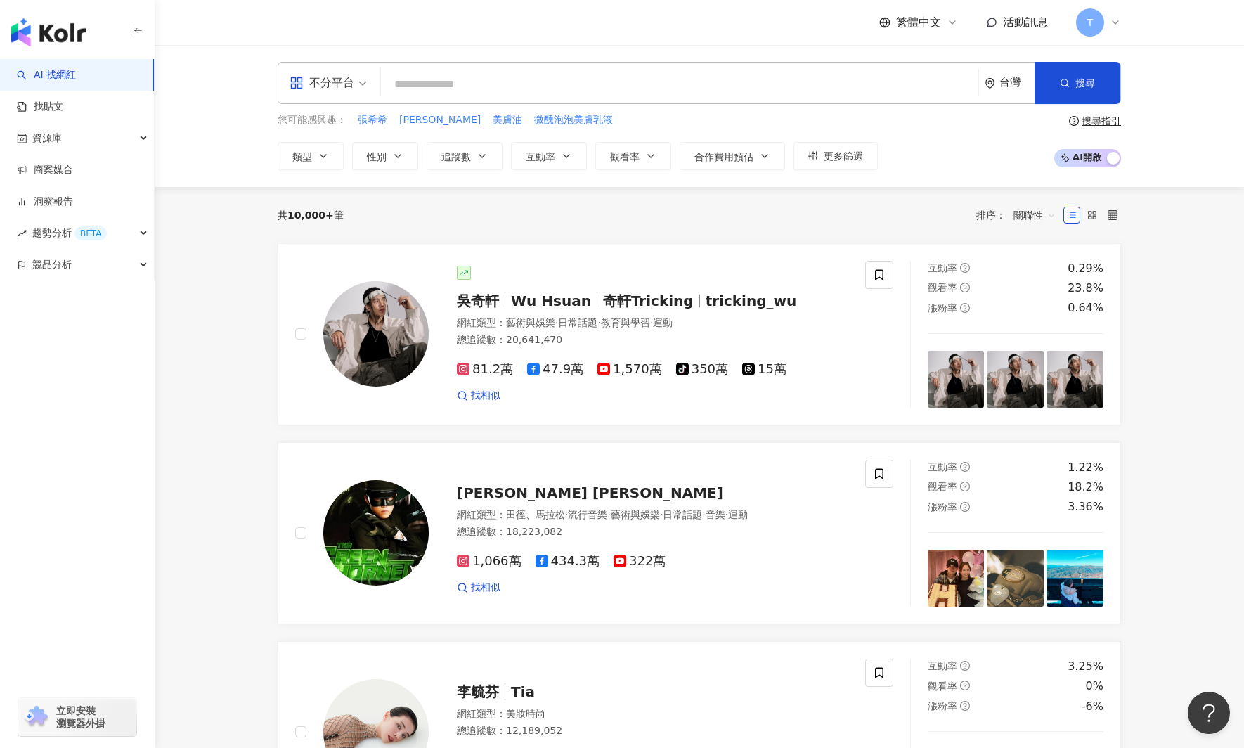
click at [403, 82] on input "search" at bounding box center [680, 84] width 586 height 27
type input "***"
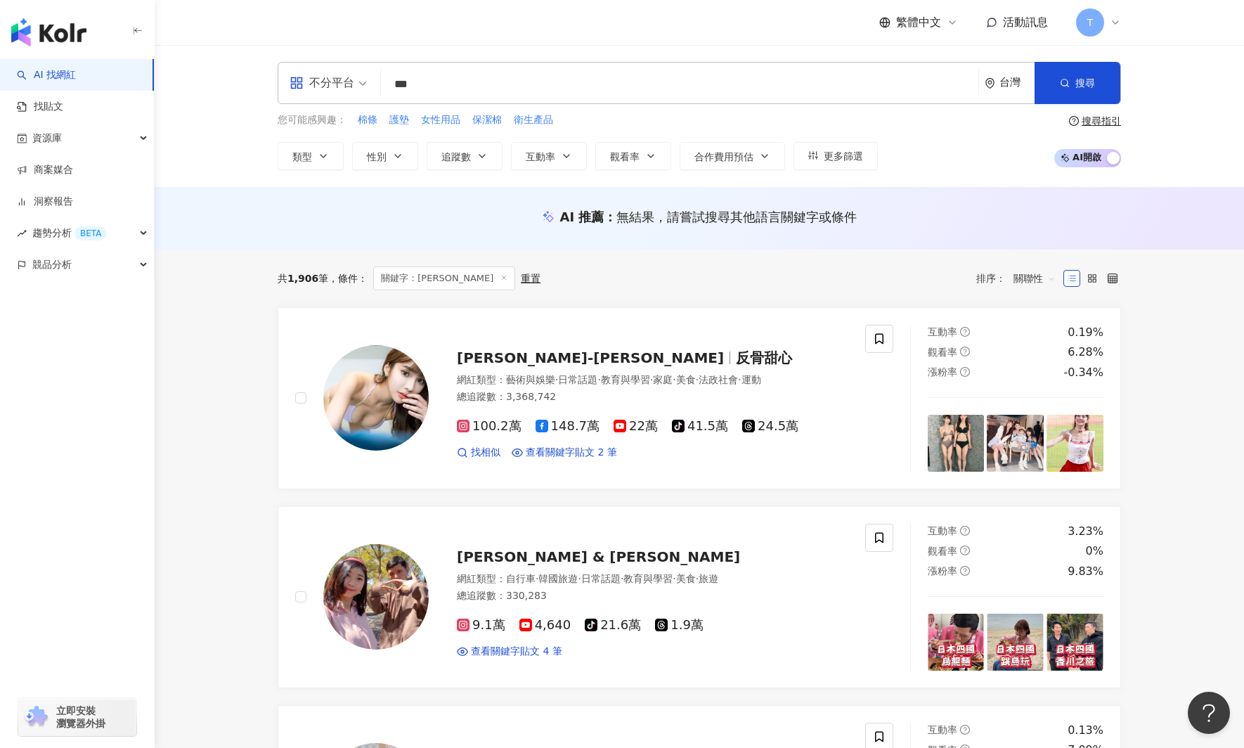
click at [558, 161] on button "互動率" at bounding box center [549, 156] width 76 height 28
click at [473, 161] on button "追蹤數" at bounding box center [465, 156] width 76 height 28
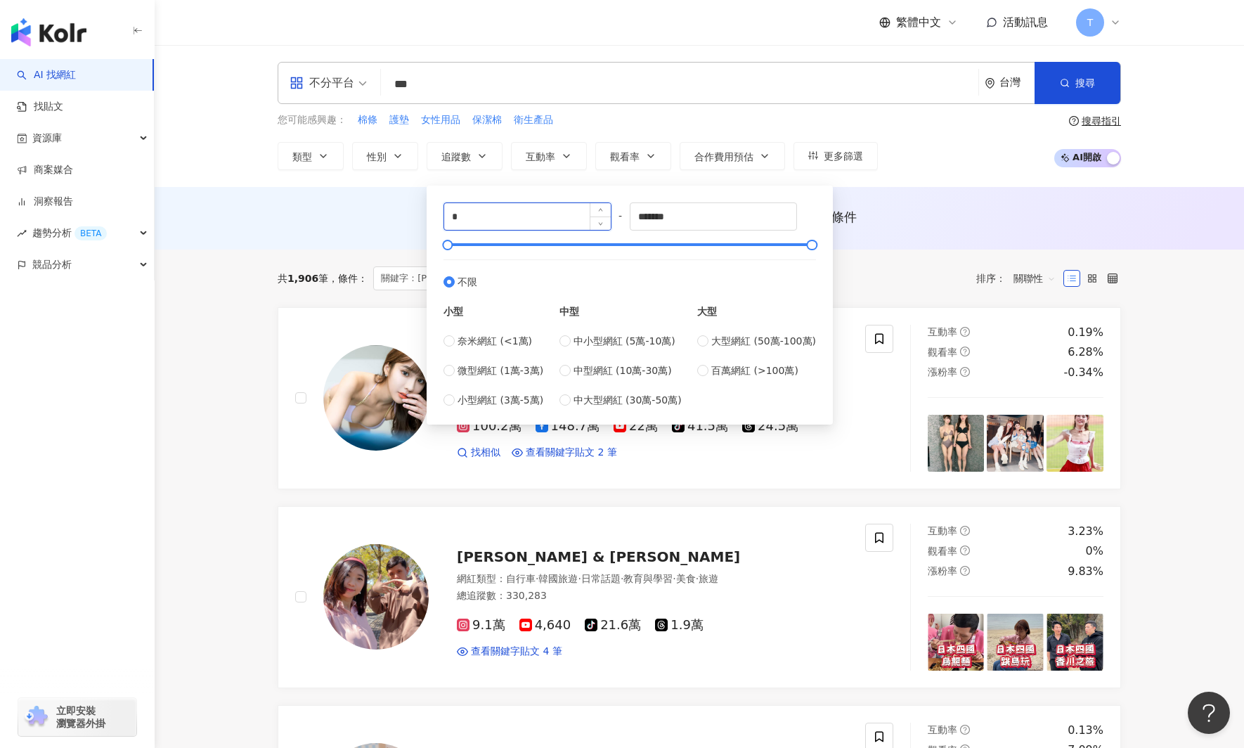
click at [472, 218] on input "*" at bounding box center [527, 216] width 167 height 27
type input "*"
type input "****"
drag, startPoint x: 662, startPoint y: 221, endPoint x: 544, endPoint y: 219, distance: 118.1
click at [544, 219] on div "**** - ******* 不限 小型 奈米網紅 (<1萬) 微型網紅 (1萬-3萬) 小型網紅 (3萬-5萬) 中型 中小型網紅 (5萬-10萬) 中型網…" at bounding box center [629, 304] width 373 height 205
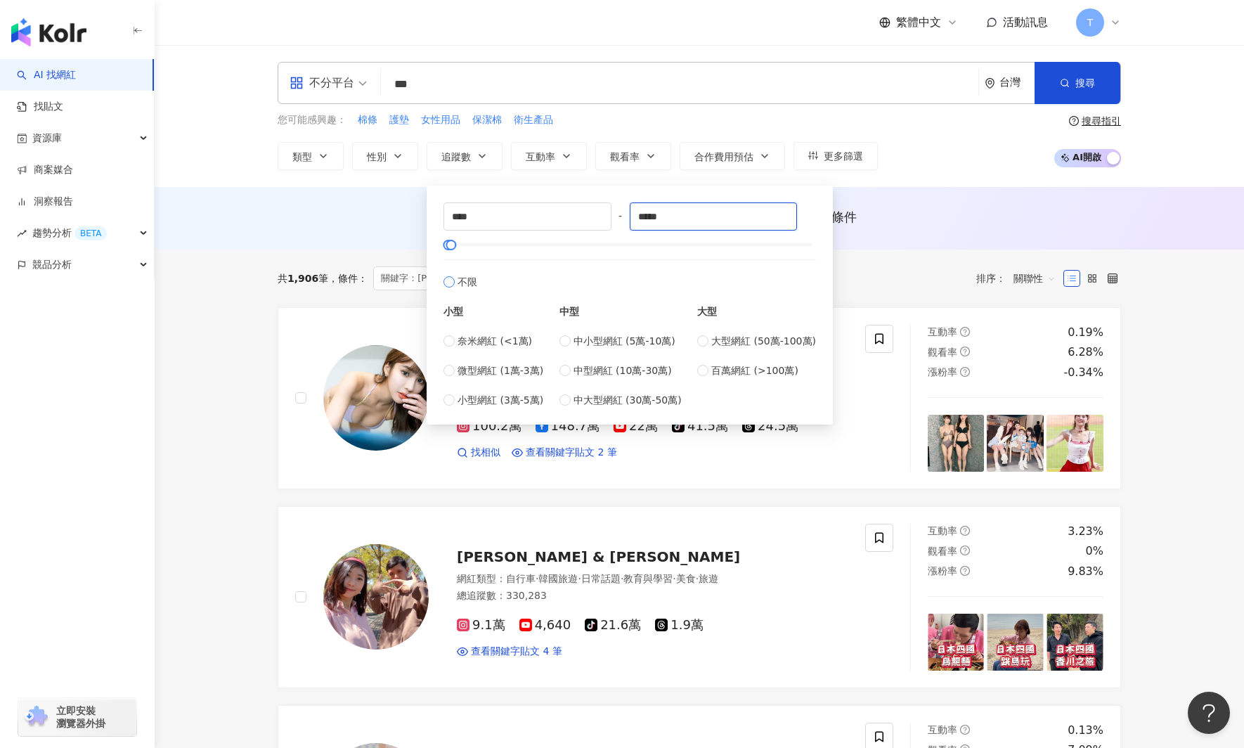
type input "*****"
click at [726, 266] on label "不限" at bounding box center [629, 274] width 373 height 30
type input "*"
type input "*******"
click at [947, 196] on div "AI 推薦 ： 無結果，請嘗試搜尋其他語言關鍵字或條件" at bounding box center [699, 218] width 1089 height 63
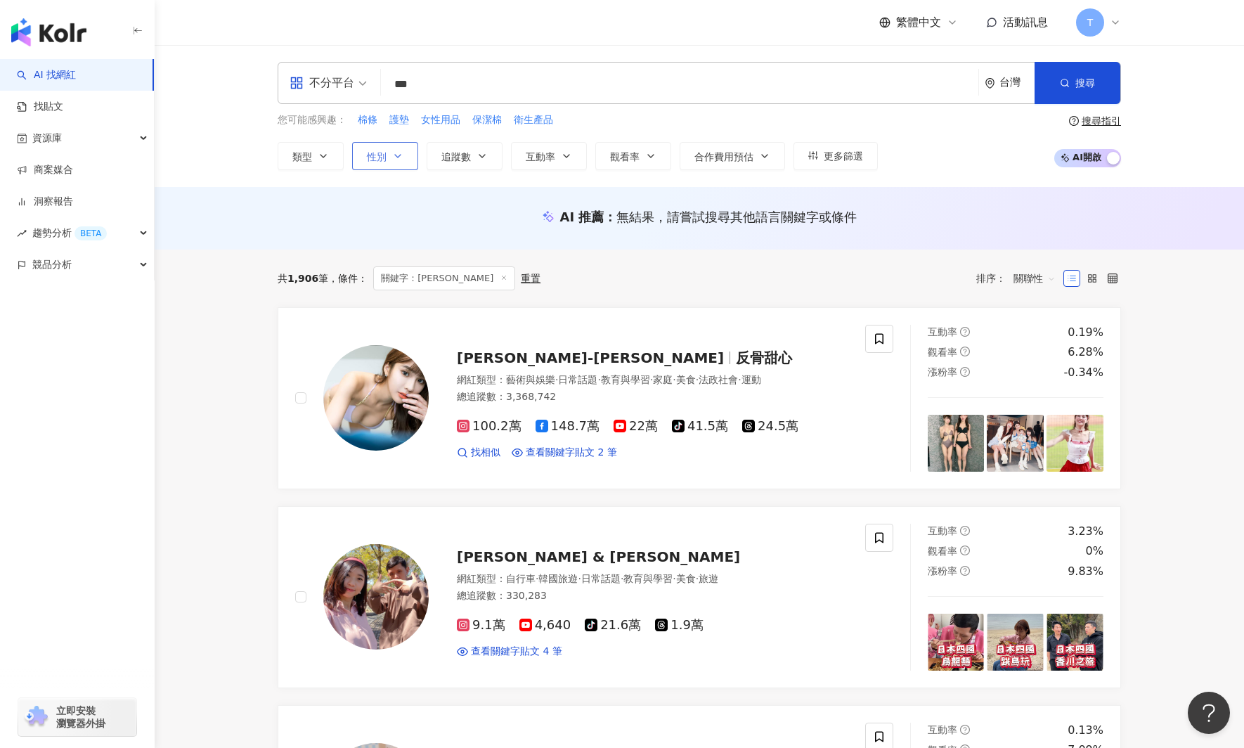
click at [402, 160] on icon "button" at bounding box center [397, 155] width 11 height 11
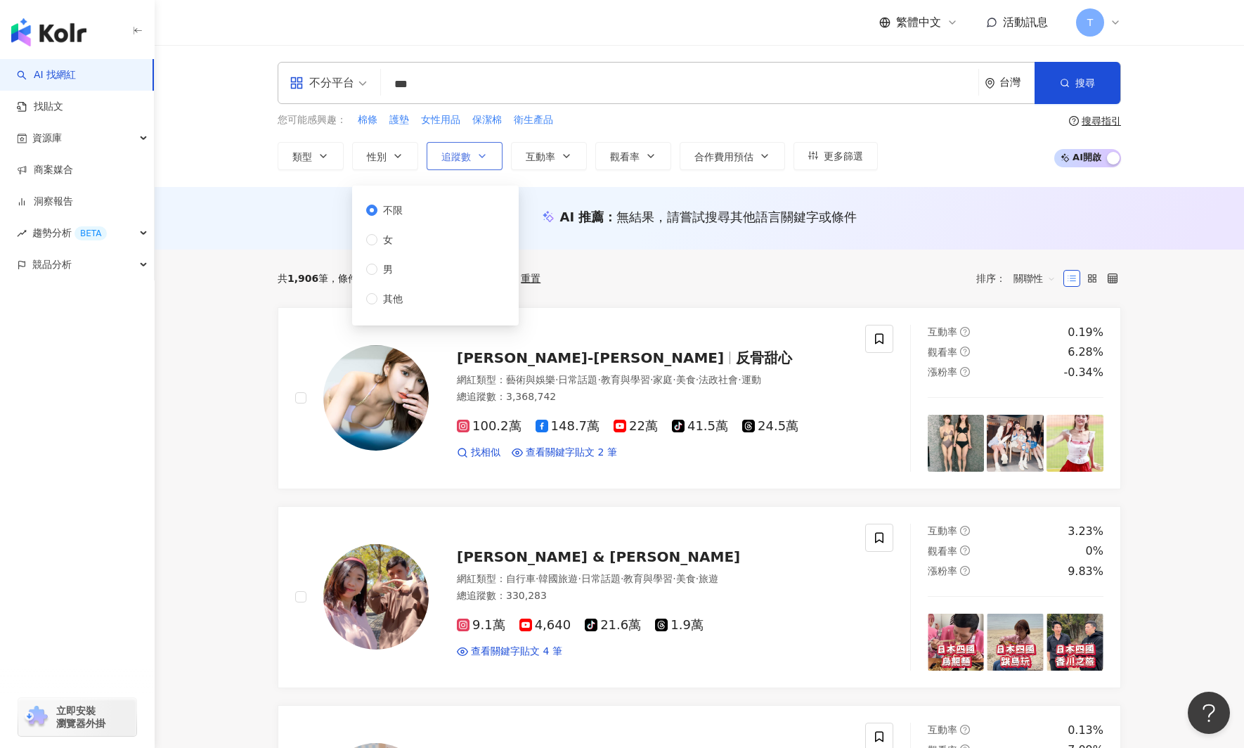
click at [477, 159] on icon "button" at bounding box center [482, 155] width 11 height 11
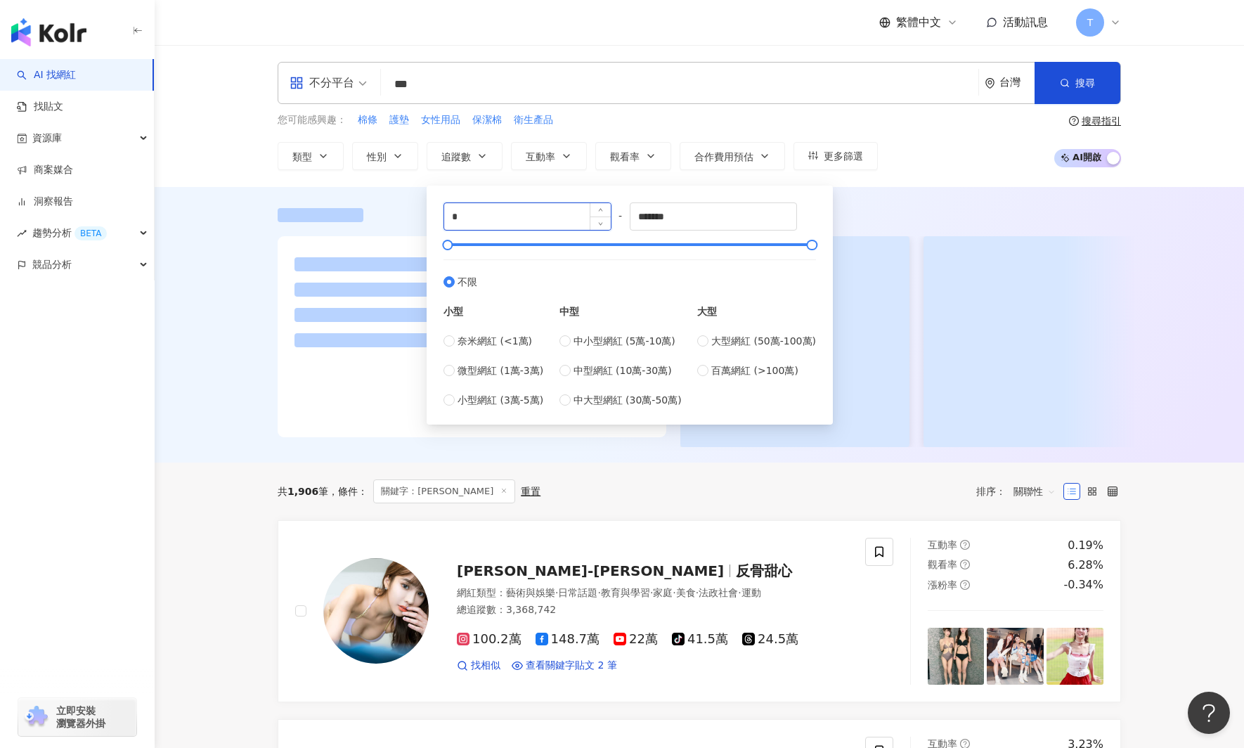
click at [524, 210] on input "*" at bounding box center [527, 216] width 167 height 27
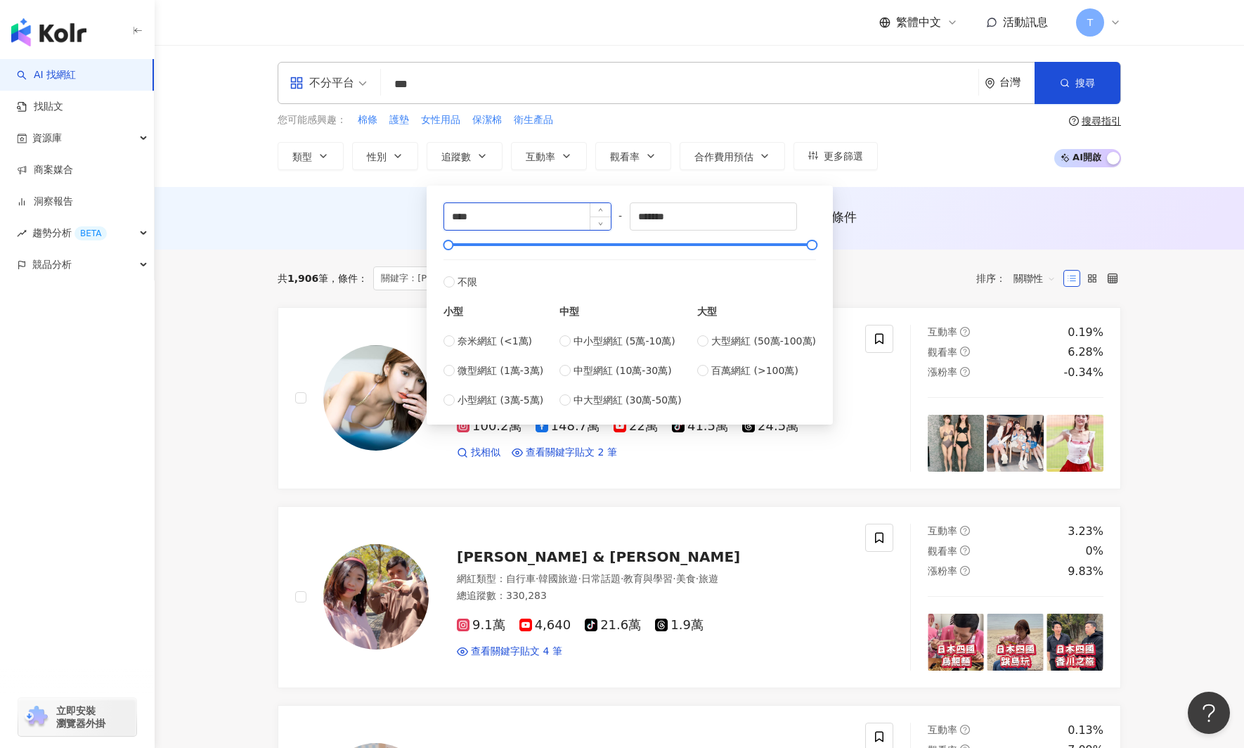
type input "****"
type input "*****"
click at [805, 252] on div "**** - ***** 不限 小型 奈米網紅 (<1萬) 微型網紅 (1萬-3萬) 小型網紅 (3萬-5萬) 中型 中小型網紅 (5萬-10萬) 中型網紅 …" at bounding box center [629, 304] width 373 height 205
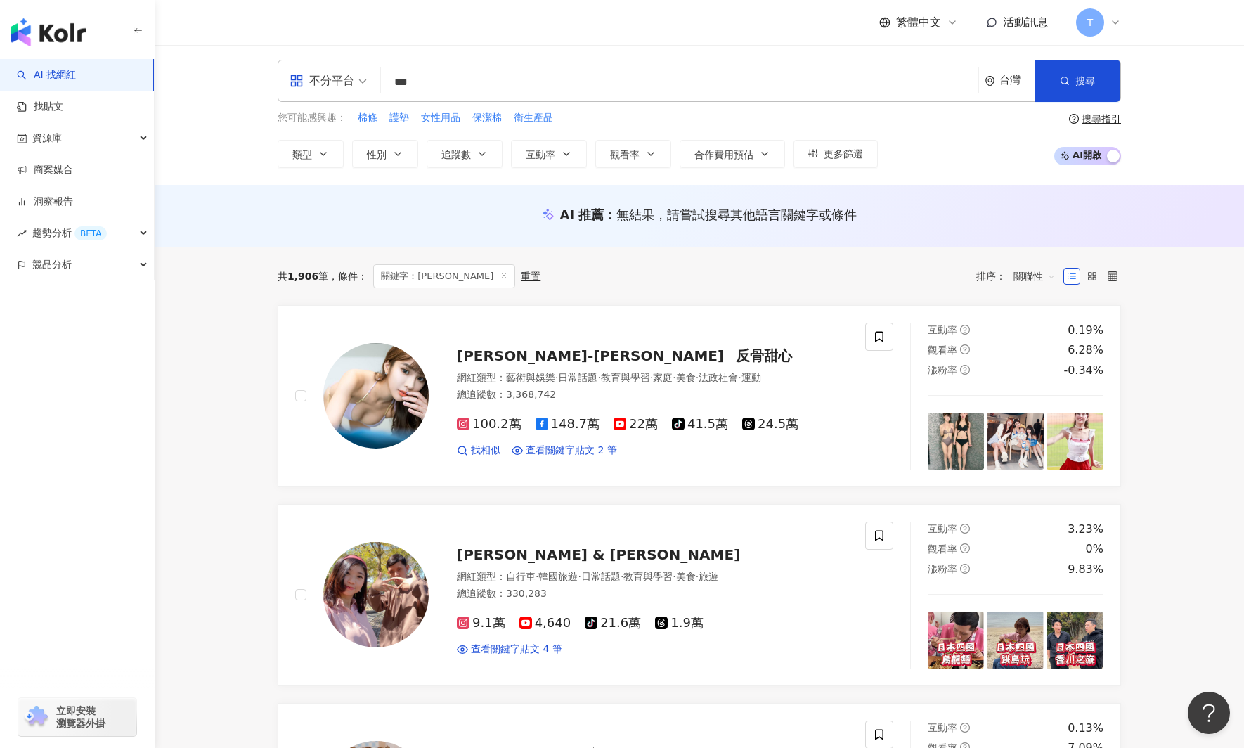
click at [947, 187] on div "AI 推薦 ： 無結果，請嘗試搜尋其他語言關鍵字或條件" at bounding box center [699, 216] width 1089 height 63
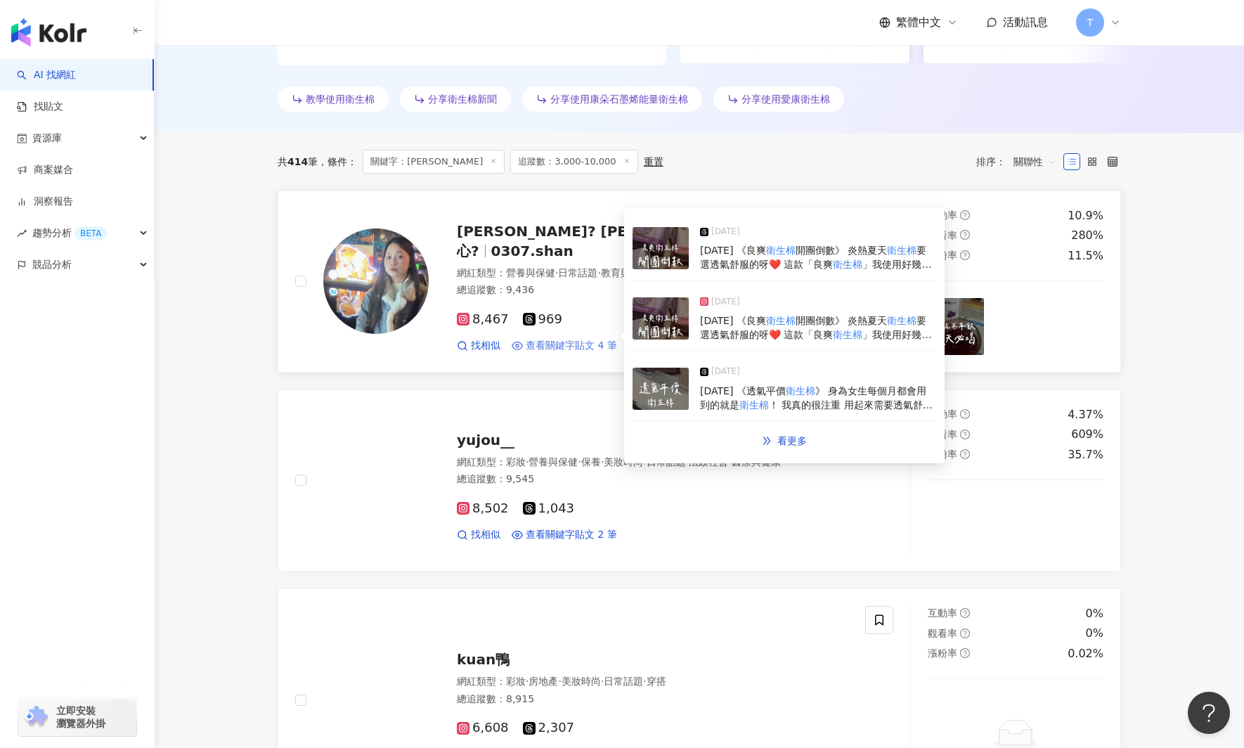
scroll to position [392, 0]
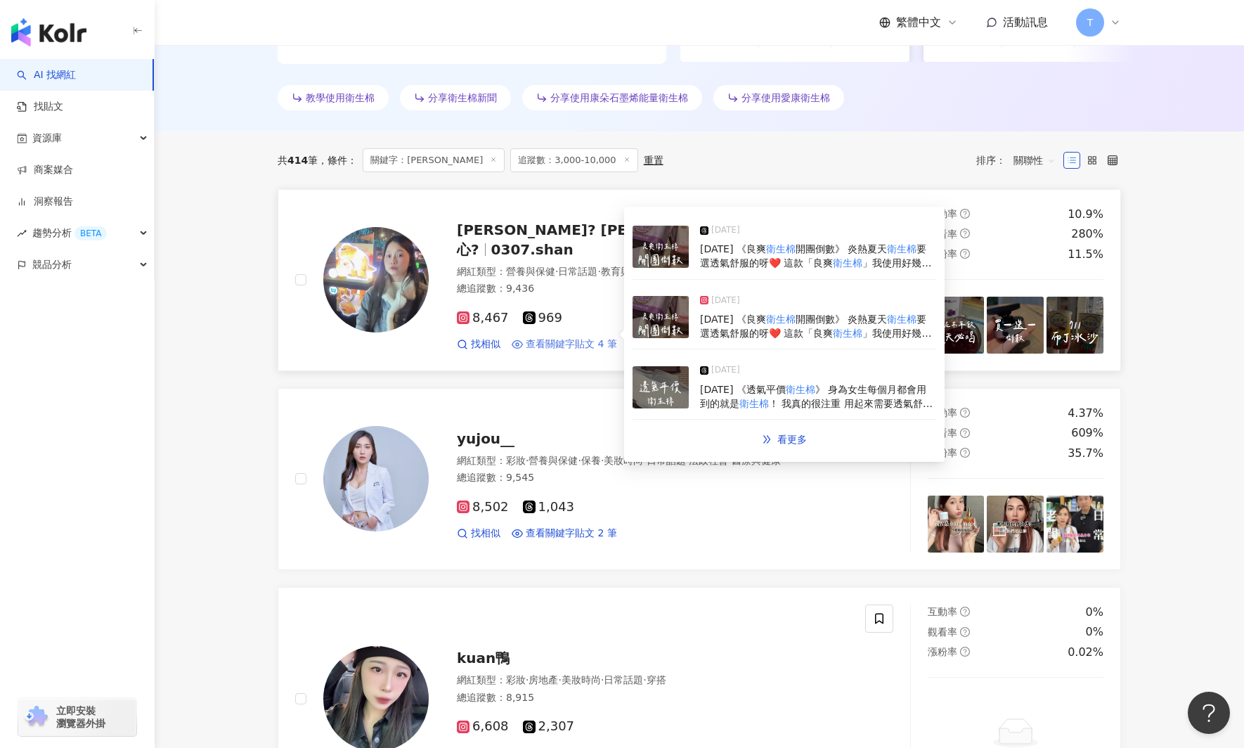
click at [565, 337] on span "查看關鍵字貼文 4 筆" at bounding box center [571, 344] width 91 height 14
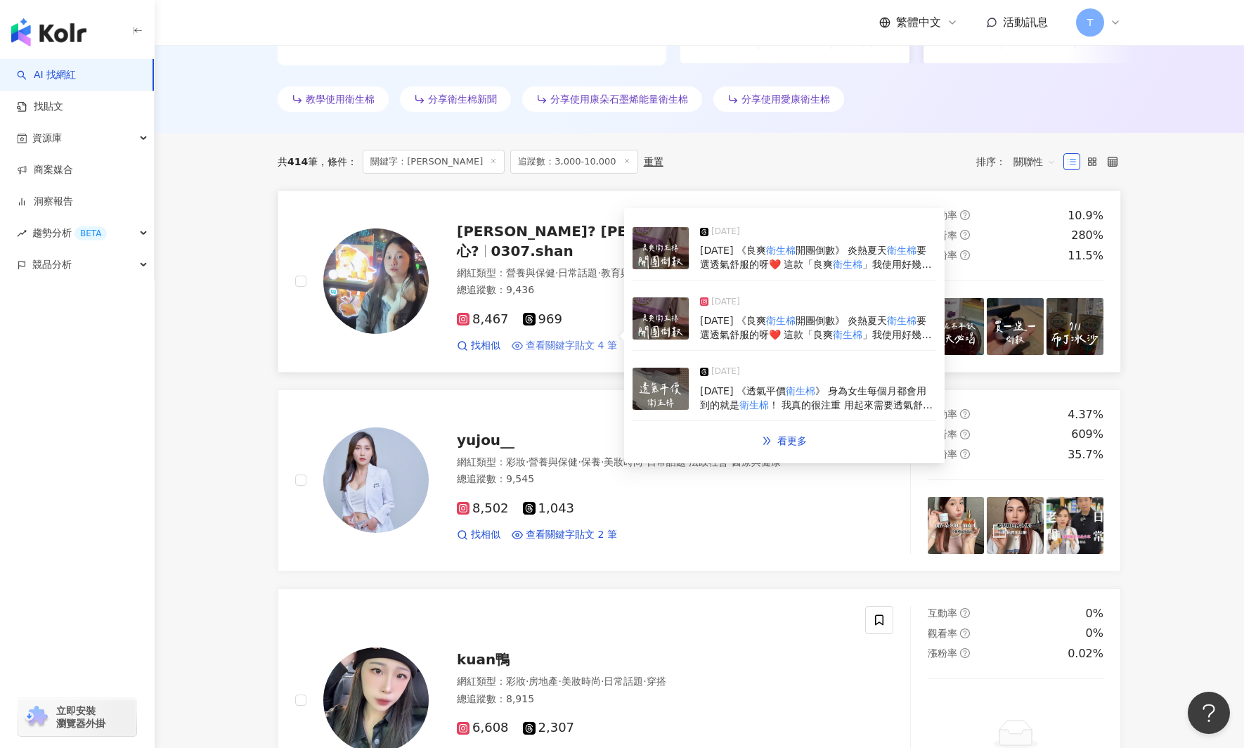
click at [581, 339] on span "查看關鍵字貼文 4 筆" at bounding box center [571, 346] width 91 height 14
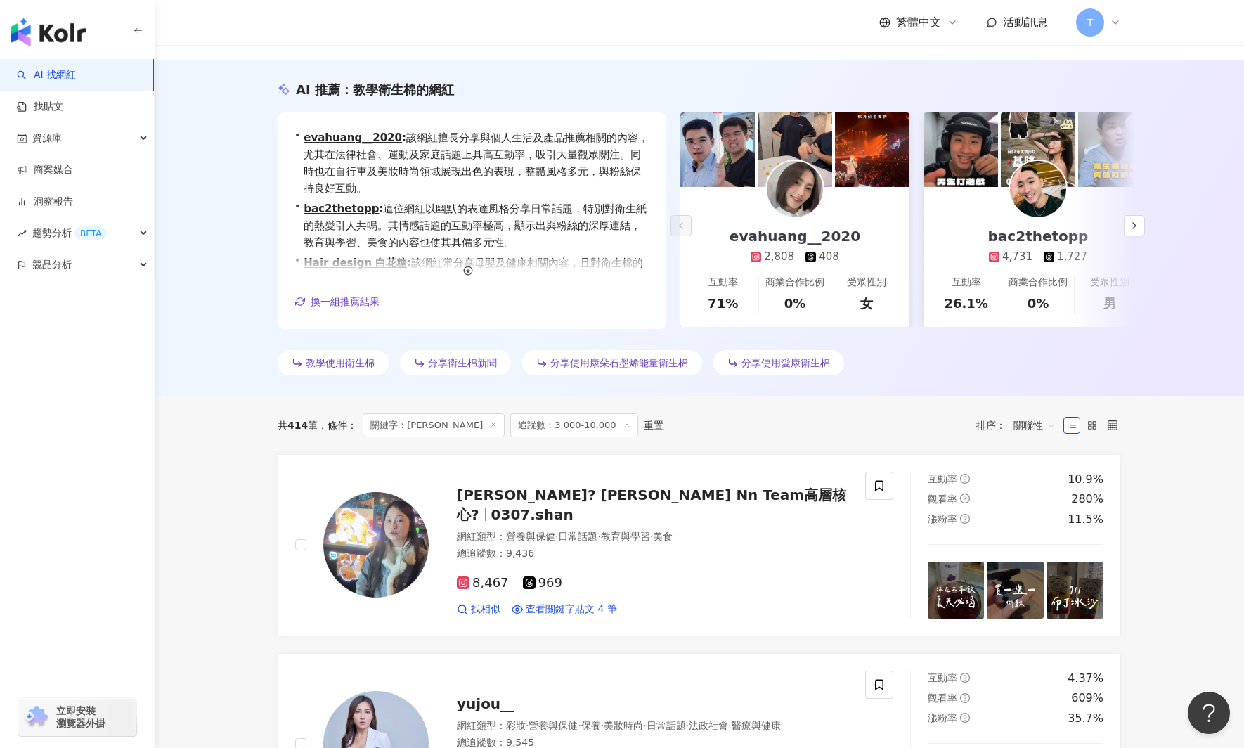
scroll to position [134, 0]
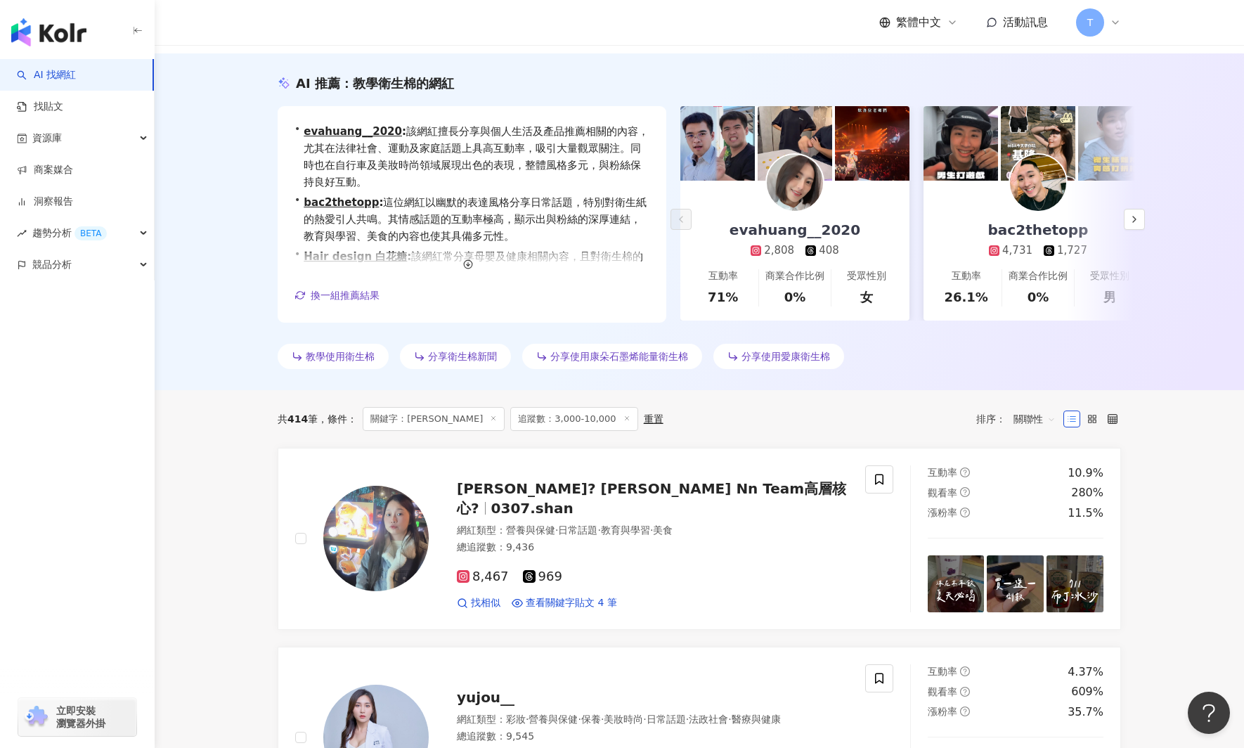
click at [55, 68] on link "AI 找網紅" at bounding box center [46, 75] width 59 height 14
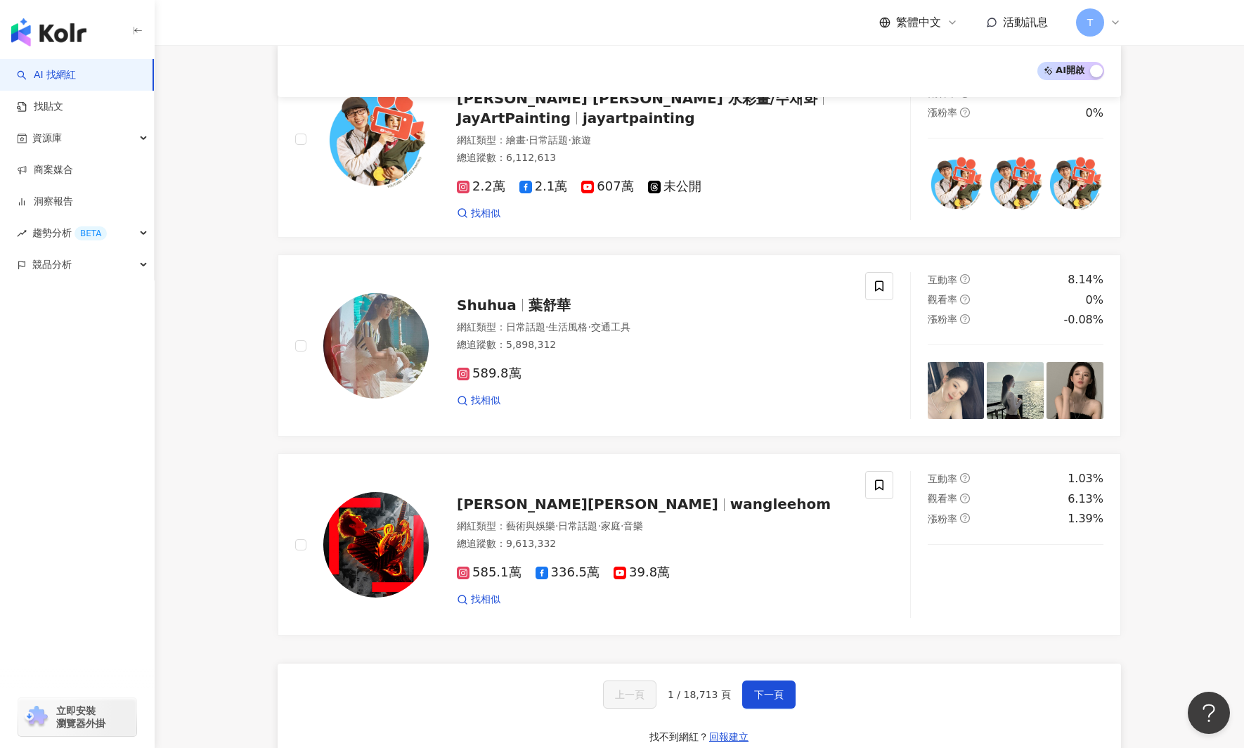
scroll to position [1978, 0]
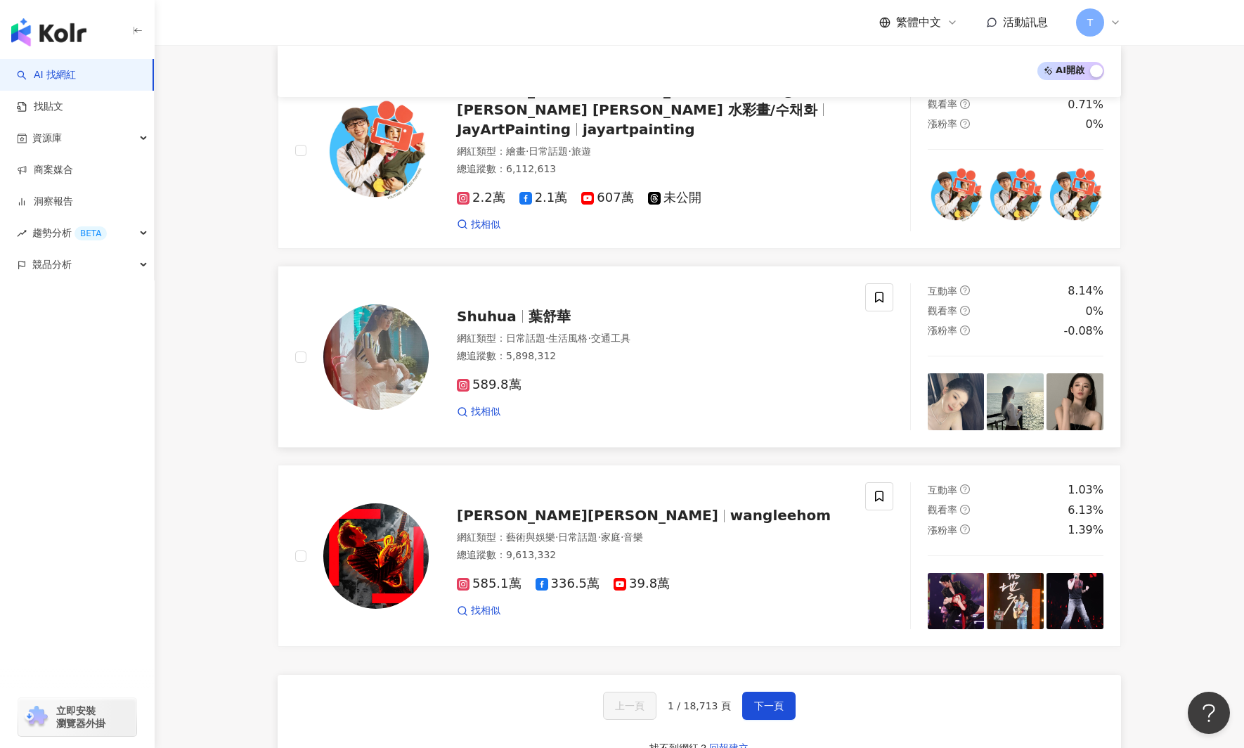
click at [396, 358] on img at bounding box center [375, 356] width 105 height 105
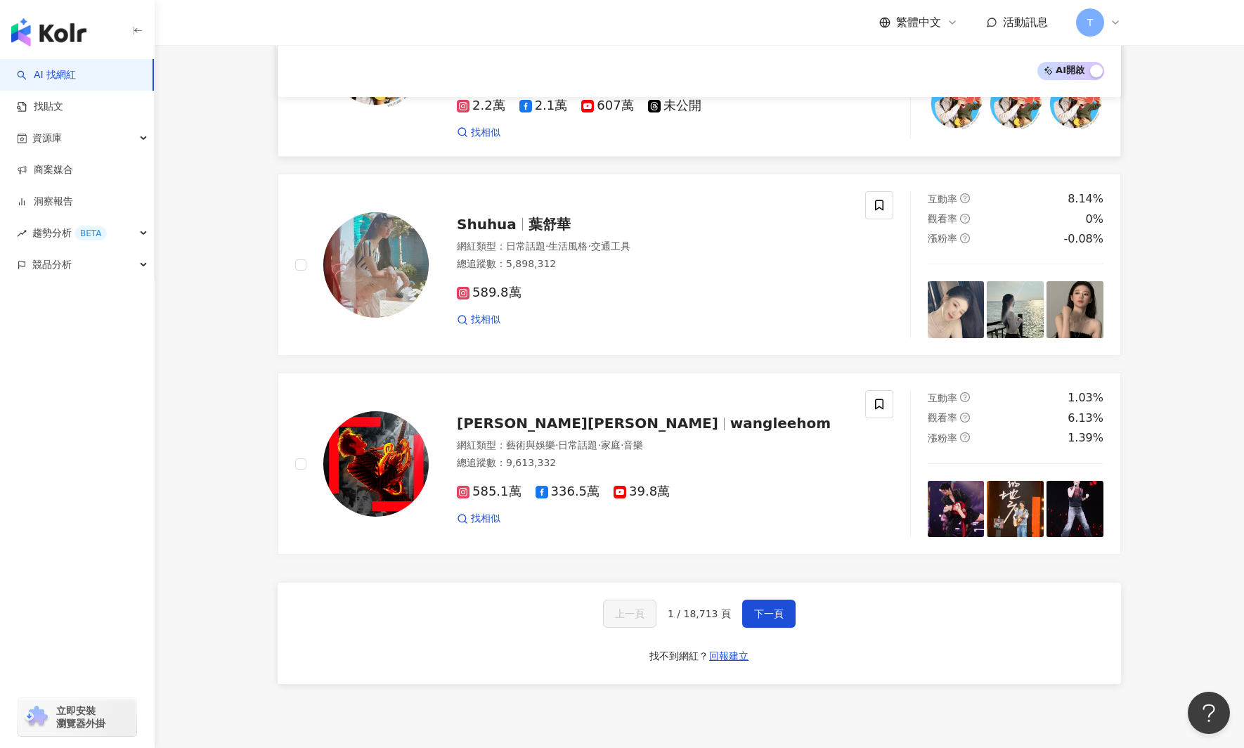
scroll to position [2089, 0]
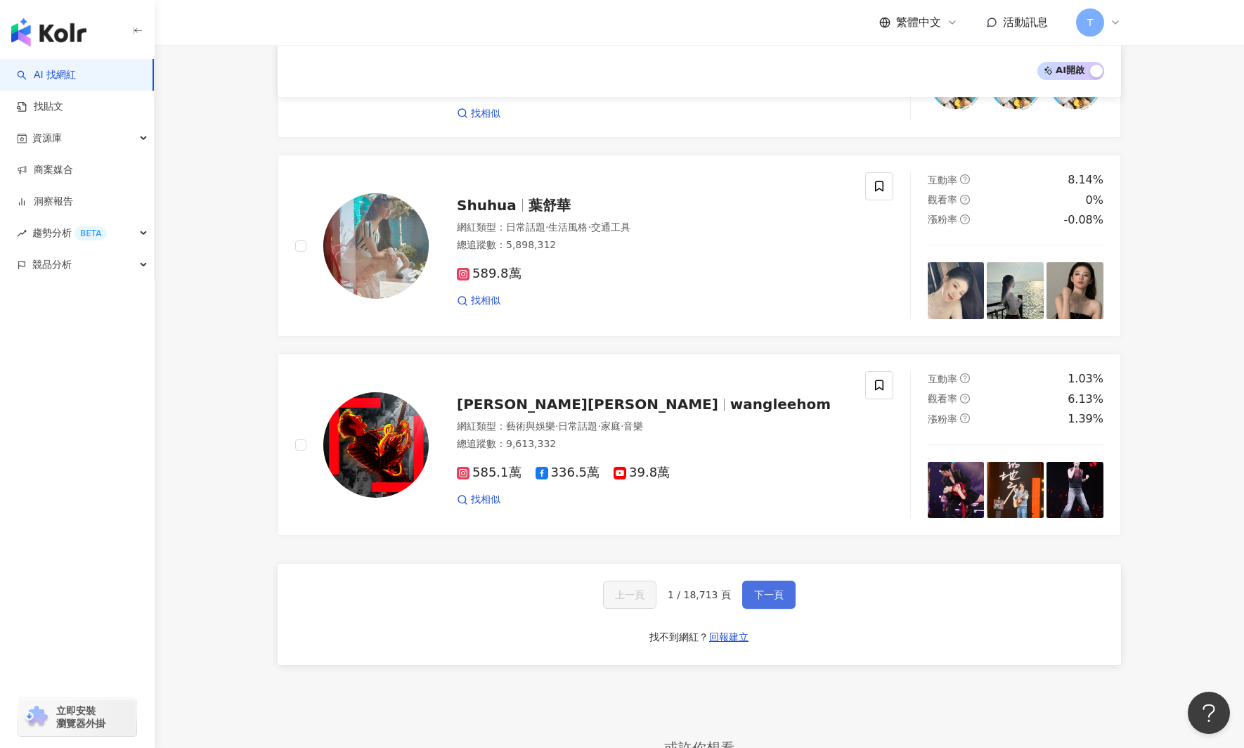
click at [754, 589] on span "下一頁" at bounding box center [769, 594] width 30 height 11
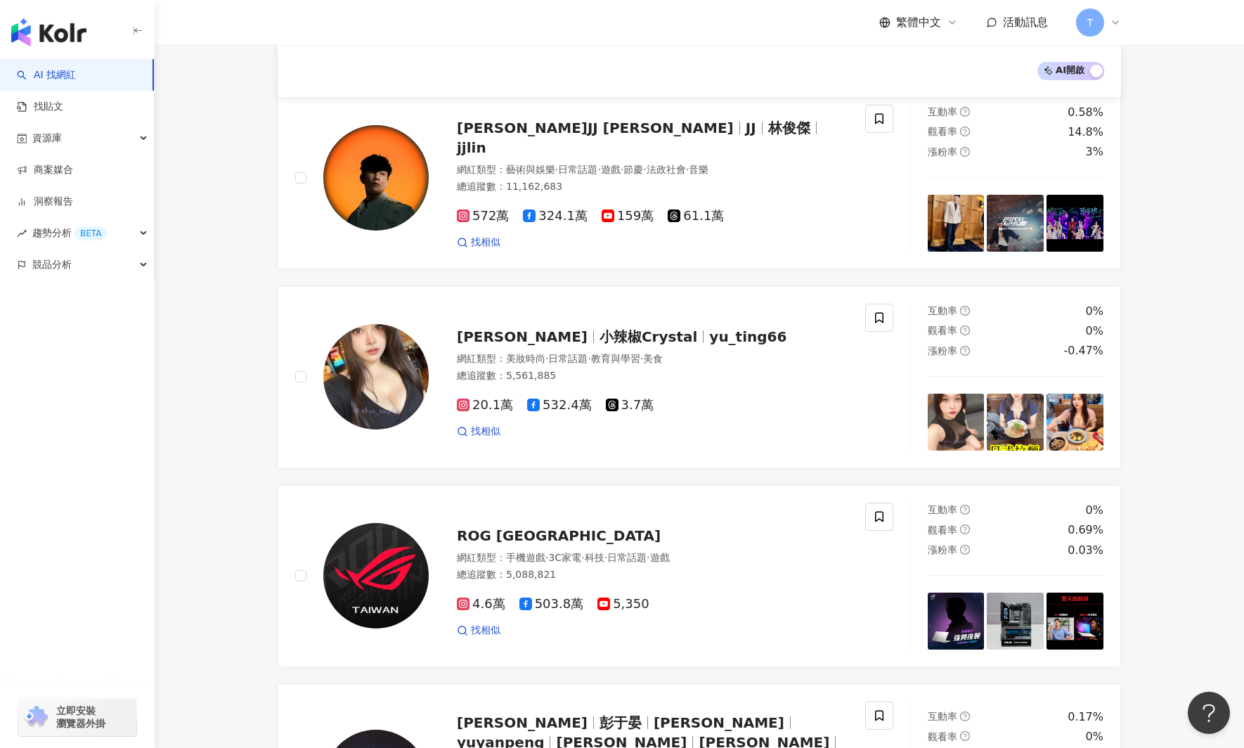
scroll to position [216, 0]
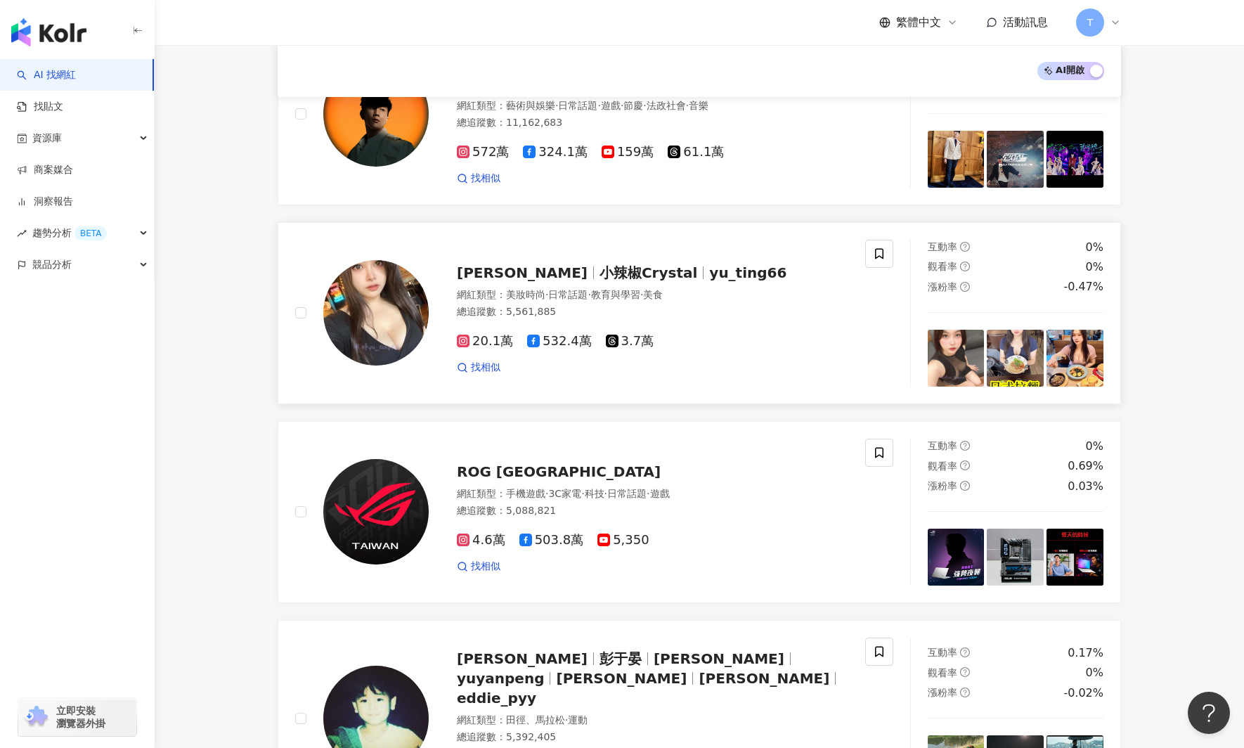
click at [600, 276] on span "小辣椒Crystal" at bounding box center [649, 272] width 98 height 17
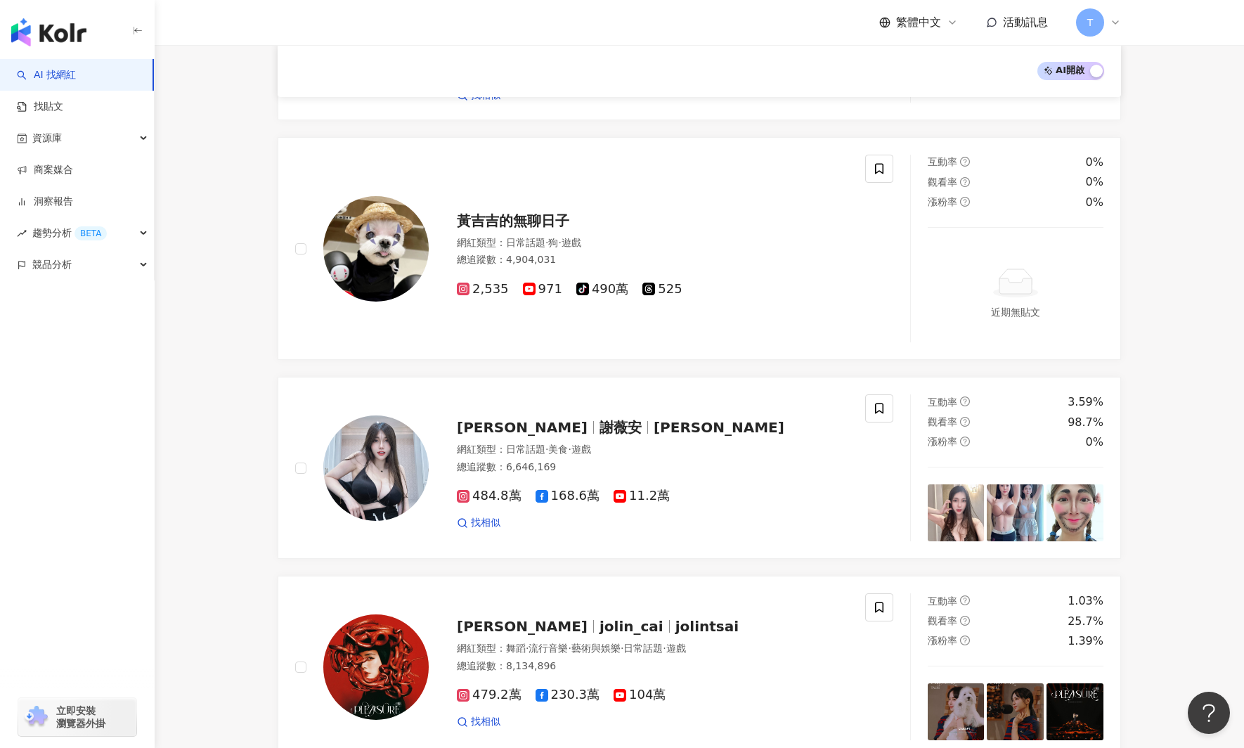
scroll to position [1010, 0]
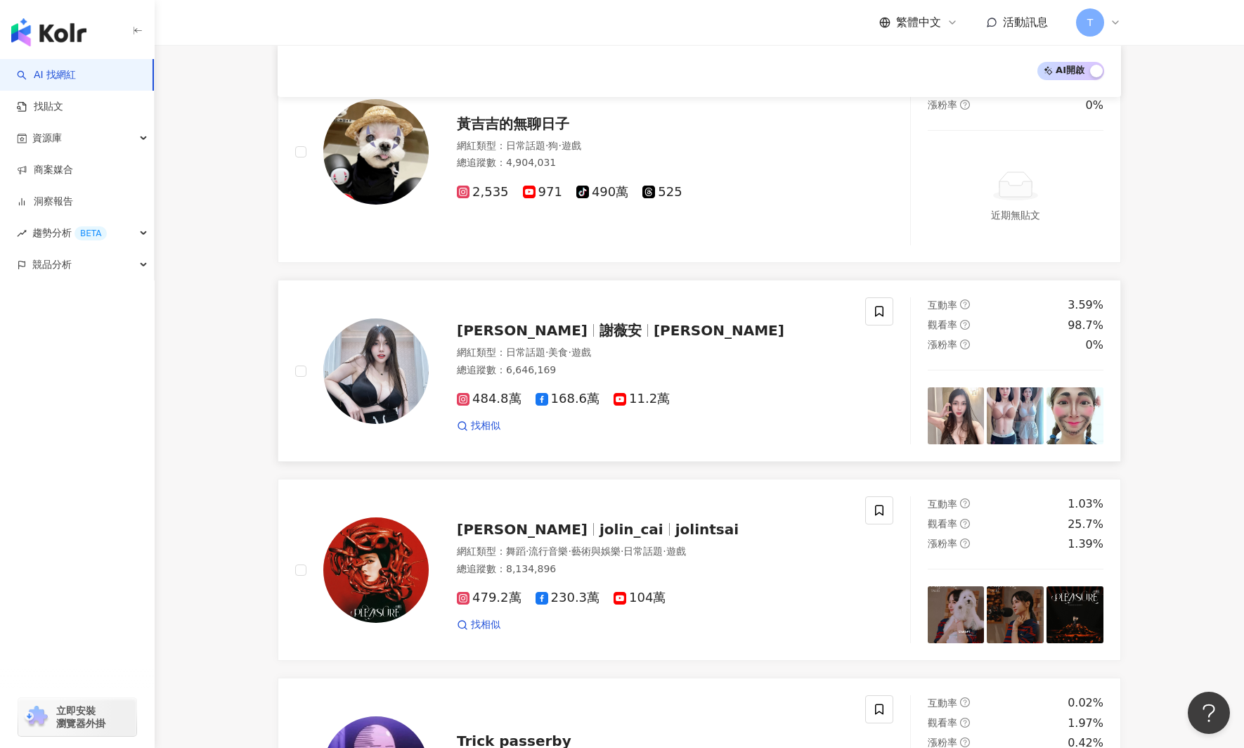
click at [520, 322] on span "[PERSON_NAME]" at bounding box center [522, 330] width 131 height 17
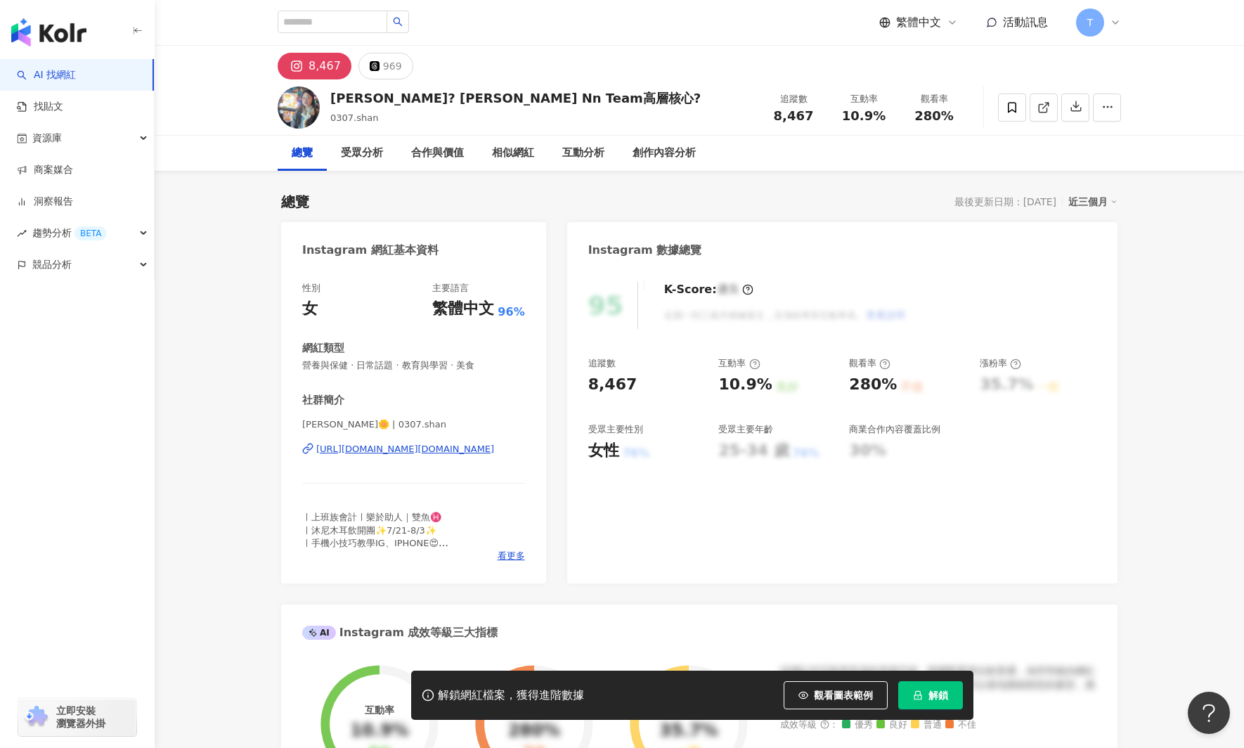
click at [395, 450] on div "https://www.instagram.com/0307.shan/" at bounding box center [405, 449] width 178 height 13
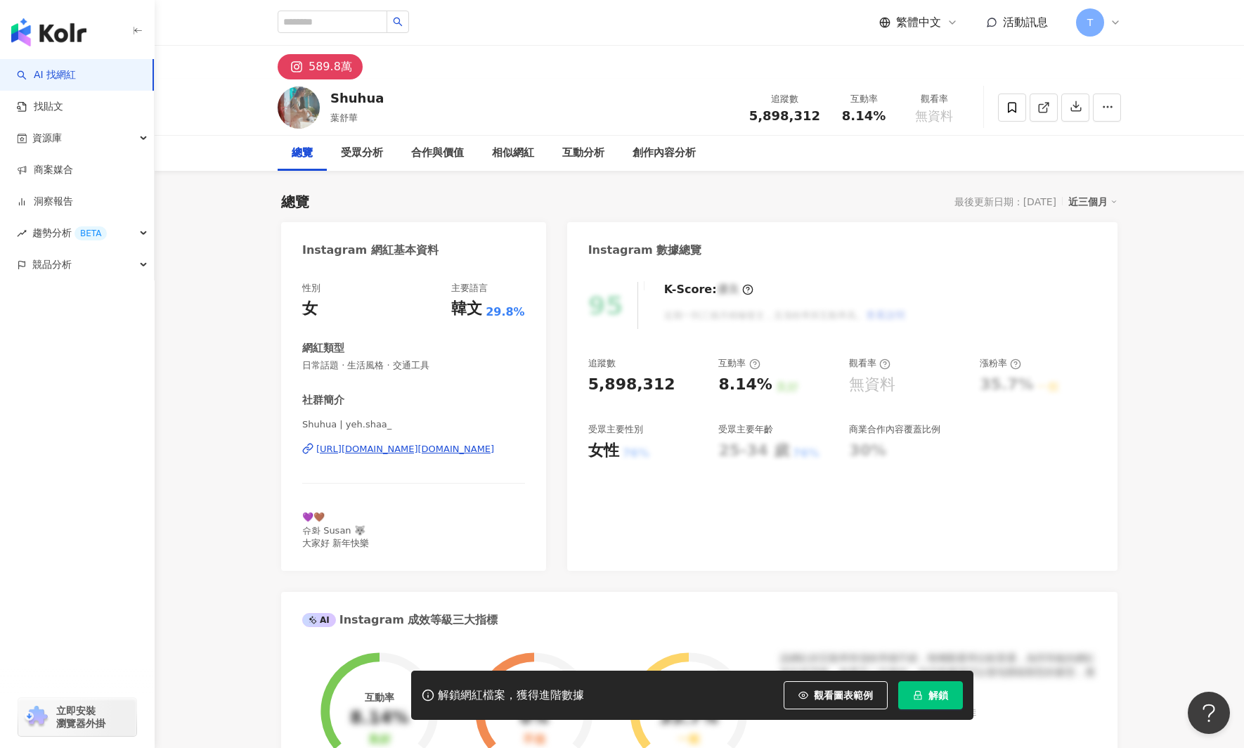
click at [382, 447] on div "https://www.instagram.com/yeh.shaa_/" at bounding box center [405, 449] width 178 height 13
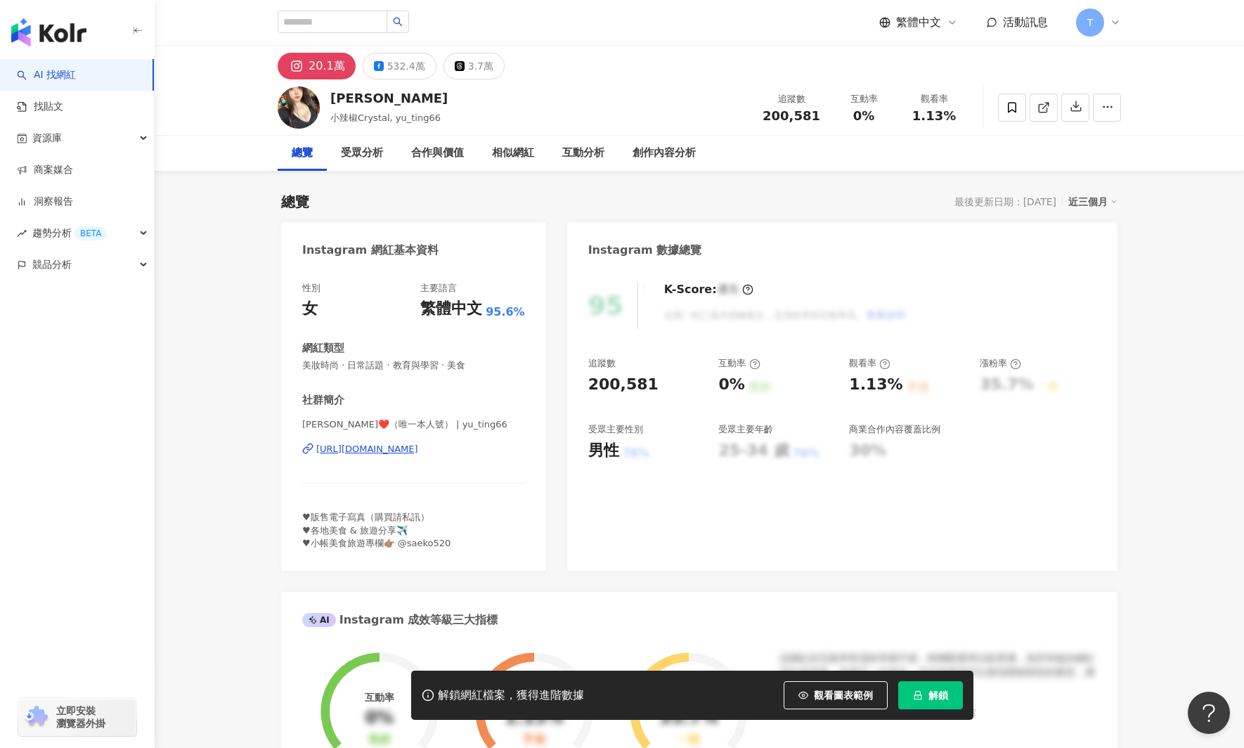
click at [401, 447] on div "[URL][DOMAIN_NAME]" at bounding box center [367, 449] width 102 height 13
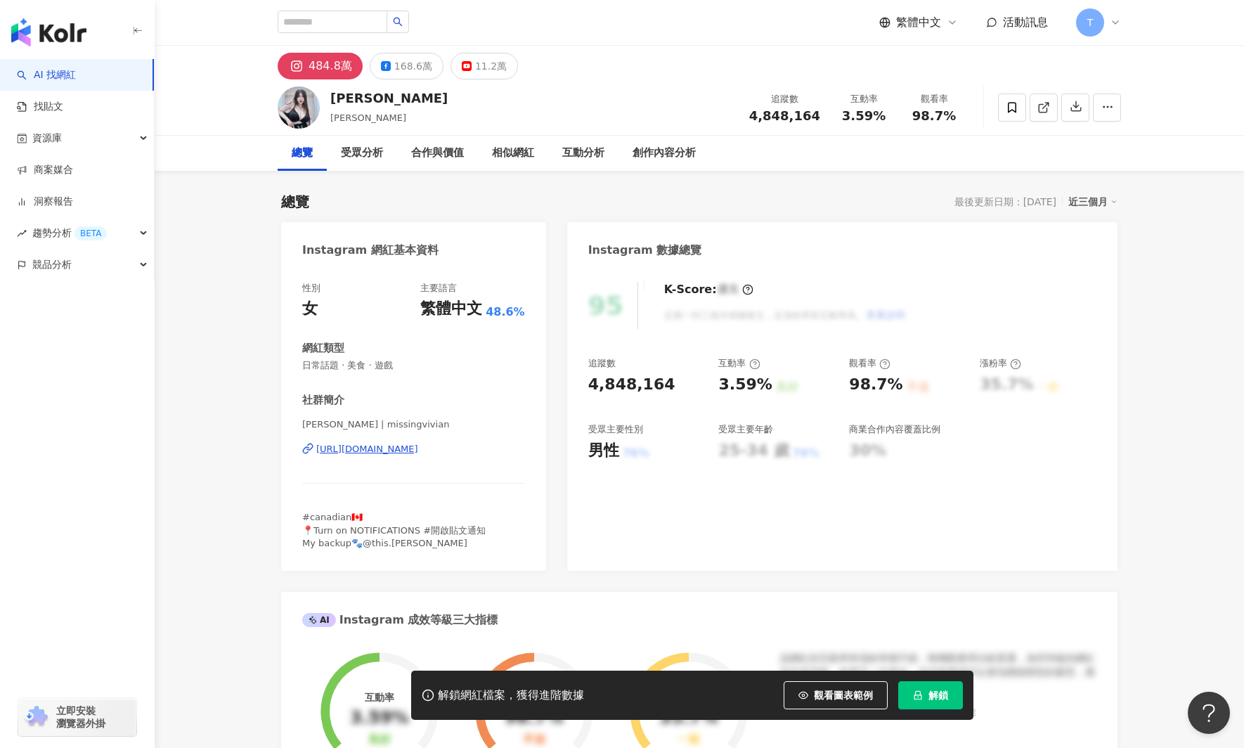
click at [418, 447] on div "[URL][DOMAIN_NAME]" at bounding box center [367, 449] width 102 height 13
